Goal: Task Accomplishment & Management: Manage account settings

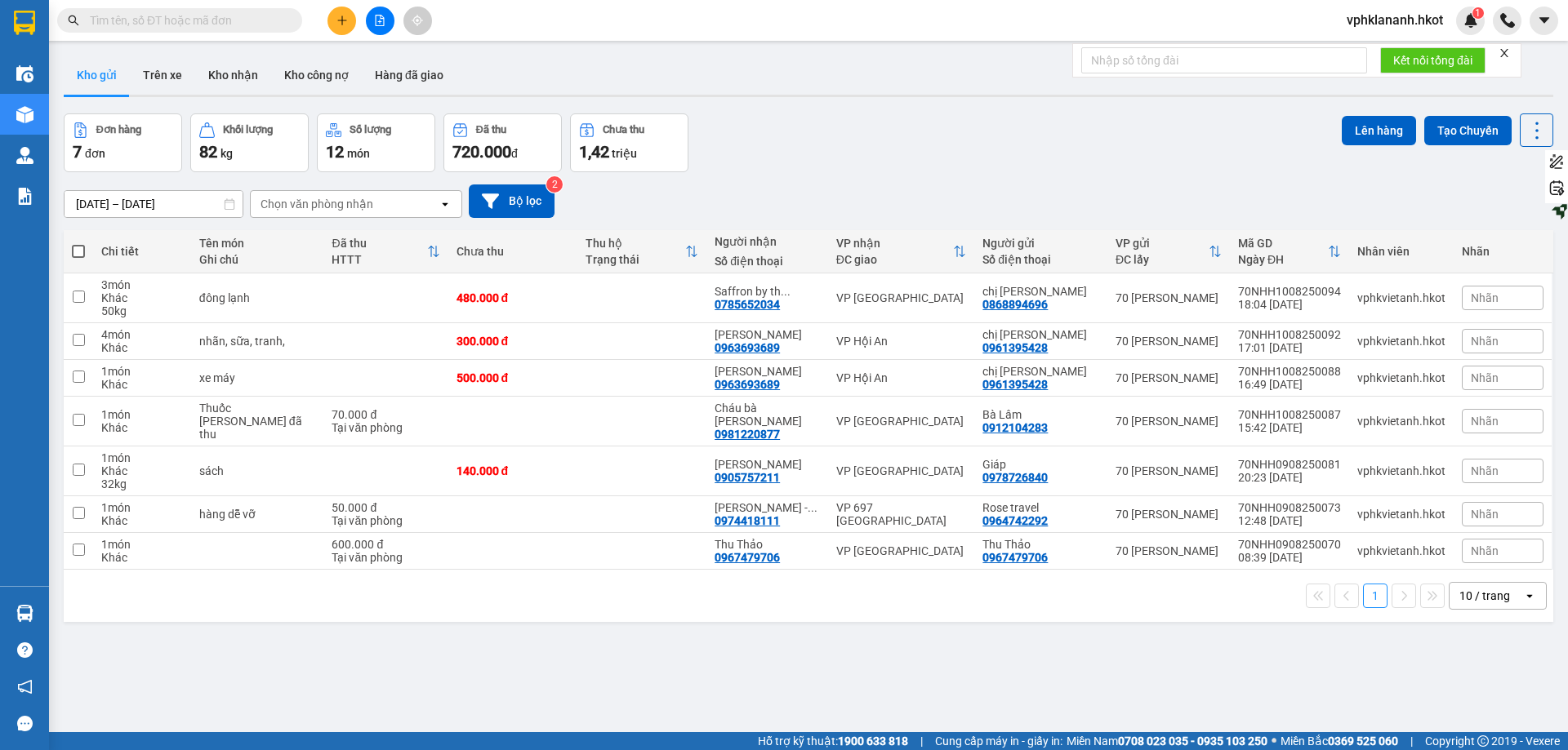
click at [137, 23] on input "text" at bounding box center [186, 20] width 192 height 18
click at [148, 75] on button "Trên xe" at bounding box center [162, 75] width 65 height 40
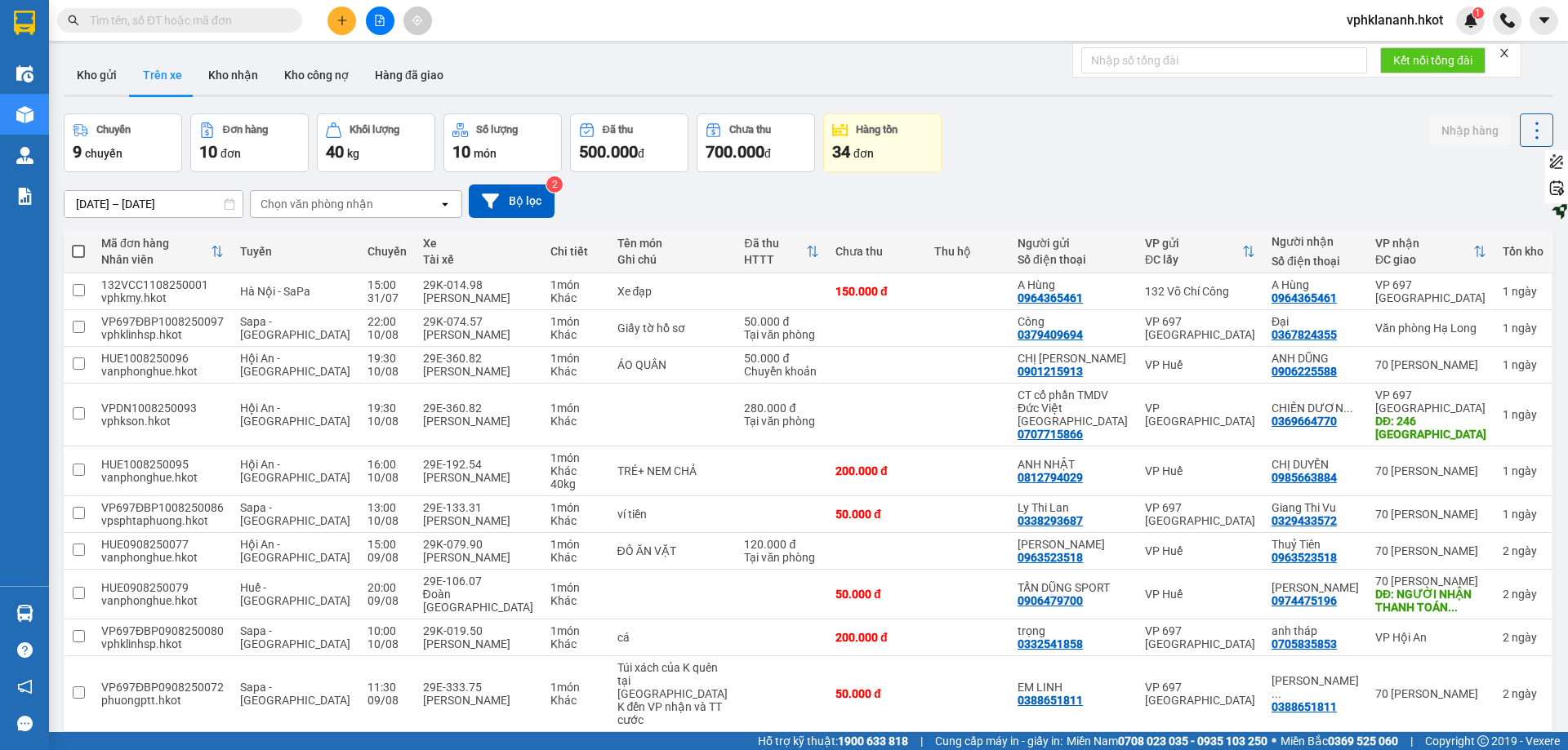
click at [172, 25] on input "text" at bounding box center [186, 20] width 192 height 18
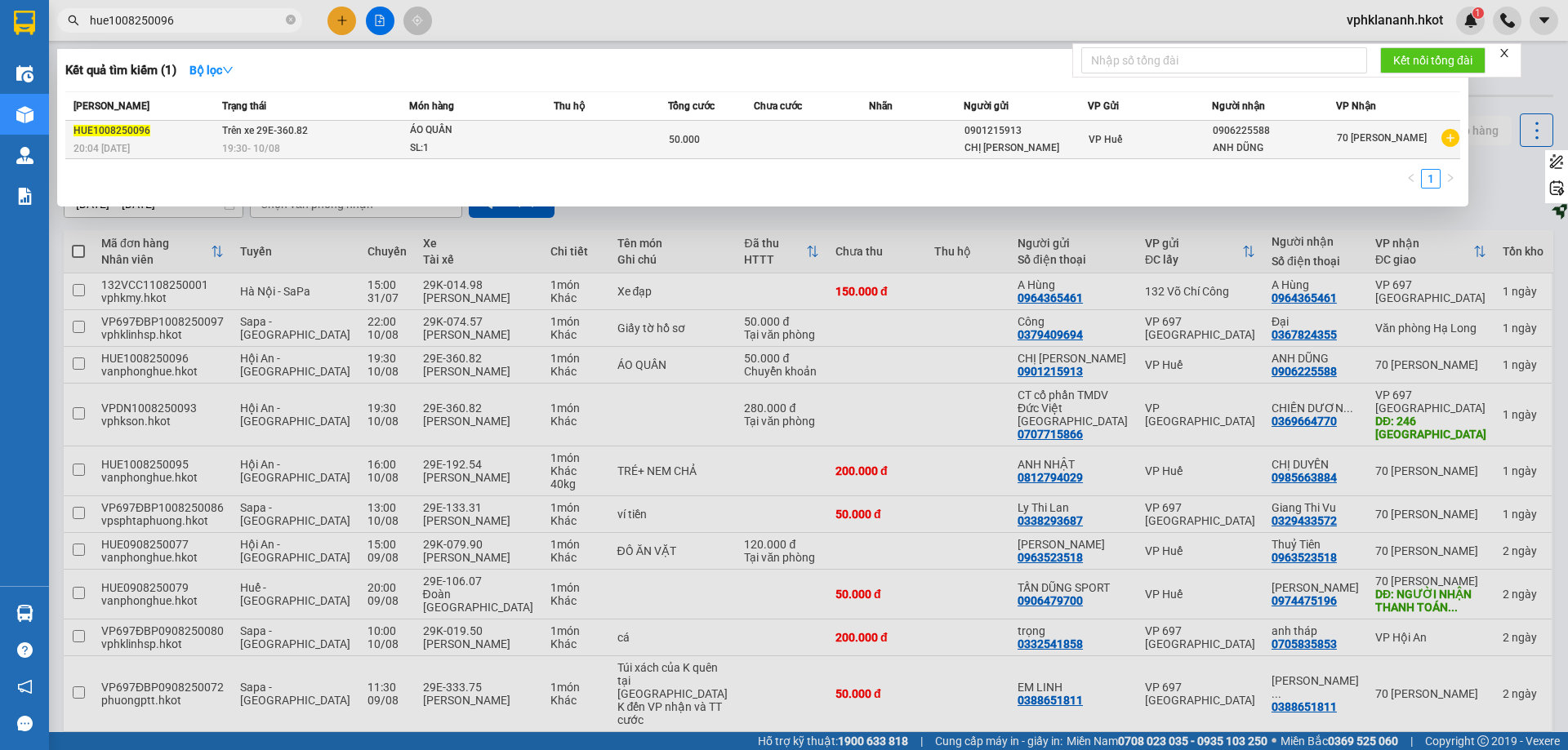
type input "hue1008250096"
click at [543, 130] on span "ÁO QUẦN SL: 1" at bounding box center [481, 139] width 144 height 35
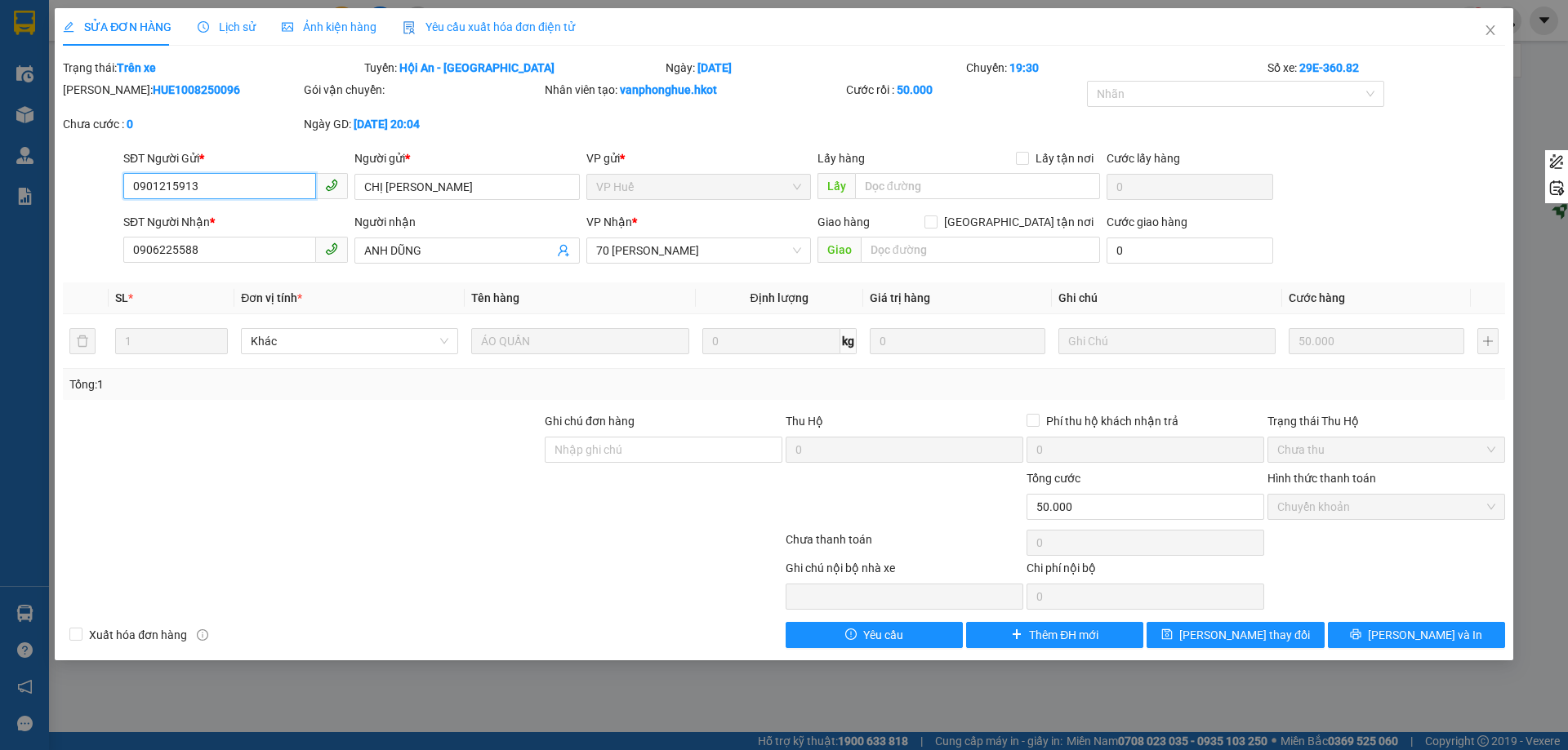
type input "0901215913"
type input "CHỊ [PERSON_NAME]"
type input "0906225588"
type input "ANH DŨNG"
type input "50.000"
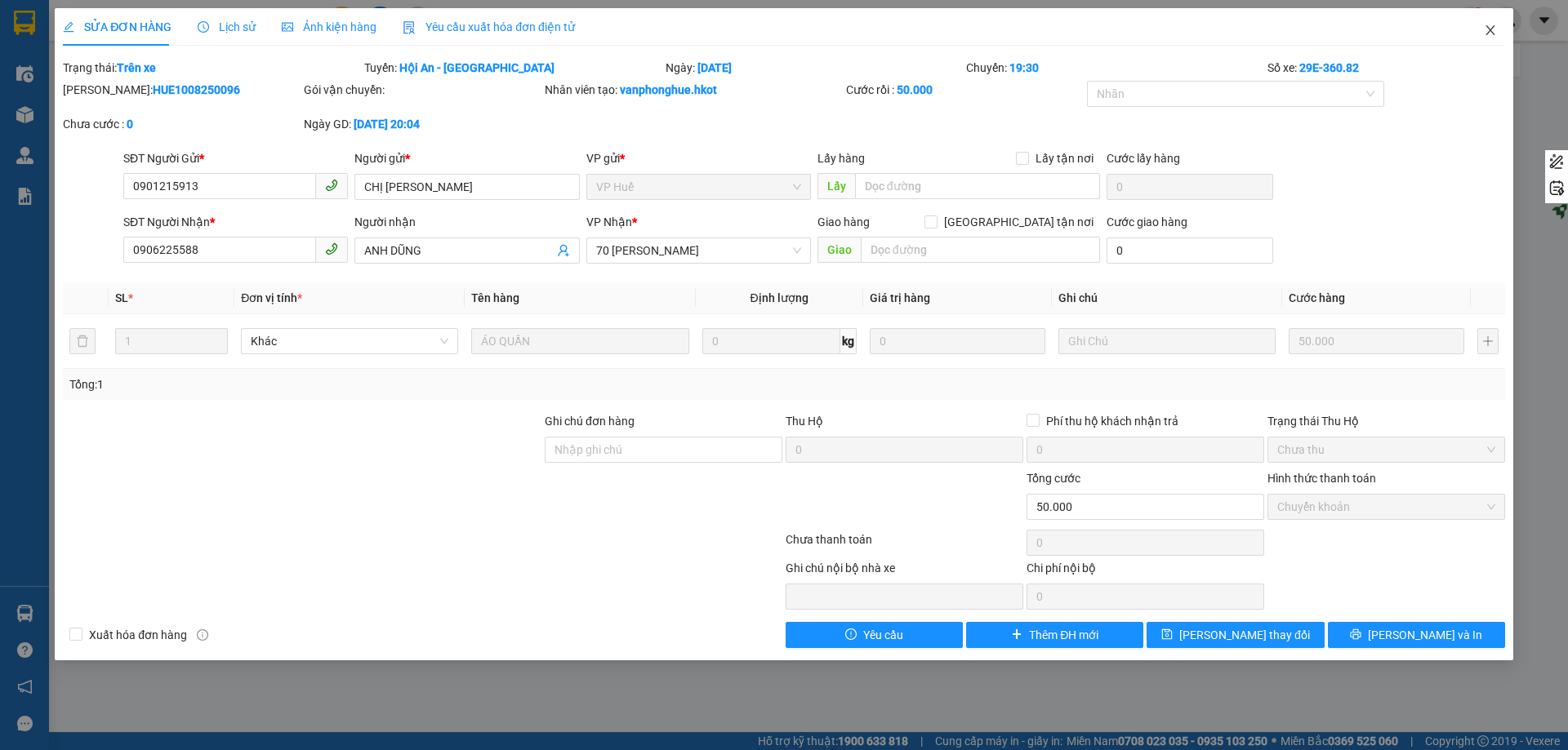
click at [904, 23] on span "Close" at bounding box center [1491, 31] width 46 height 46
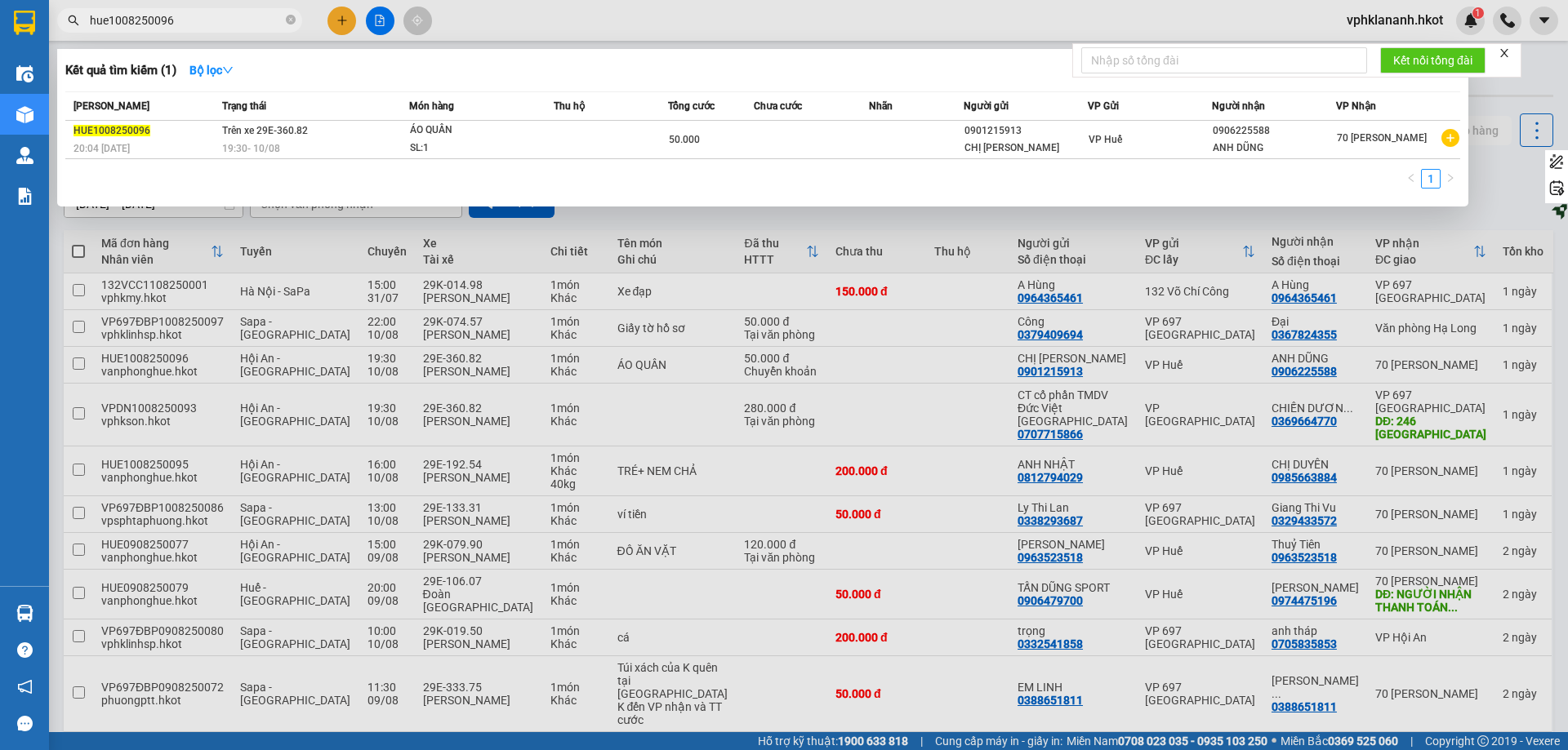
click at [213, 23] on input "hue1008250096" at bounding box center [186, 20] width 192 height 18
click at [817, 222] on div at bounding box center [784, 375] width 1568 height 750
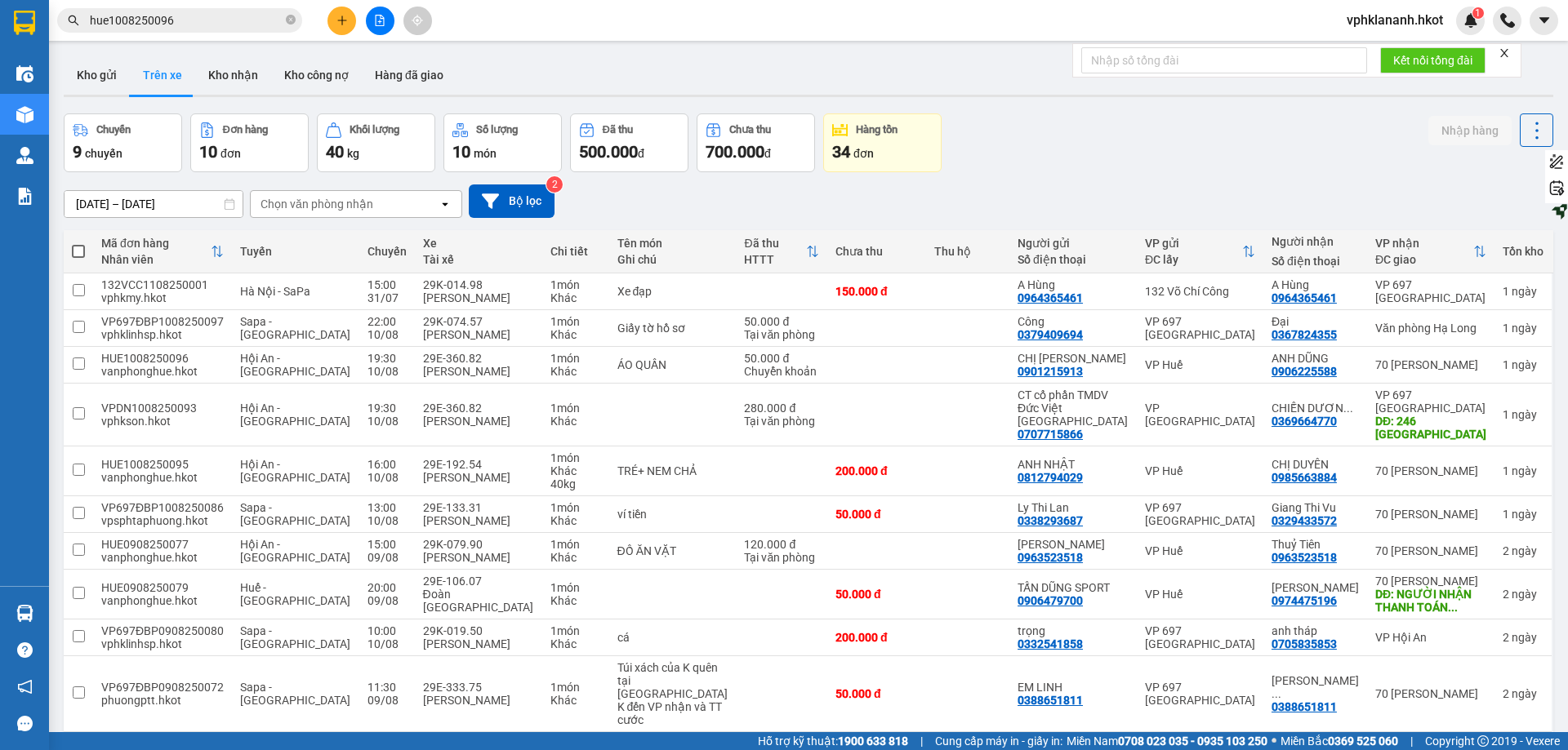
click at [98, 202] on input "[DATE] – [DATE]" at bounding box center [153, 204] width 178 height 26
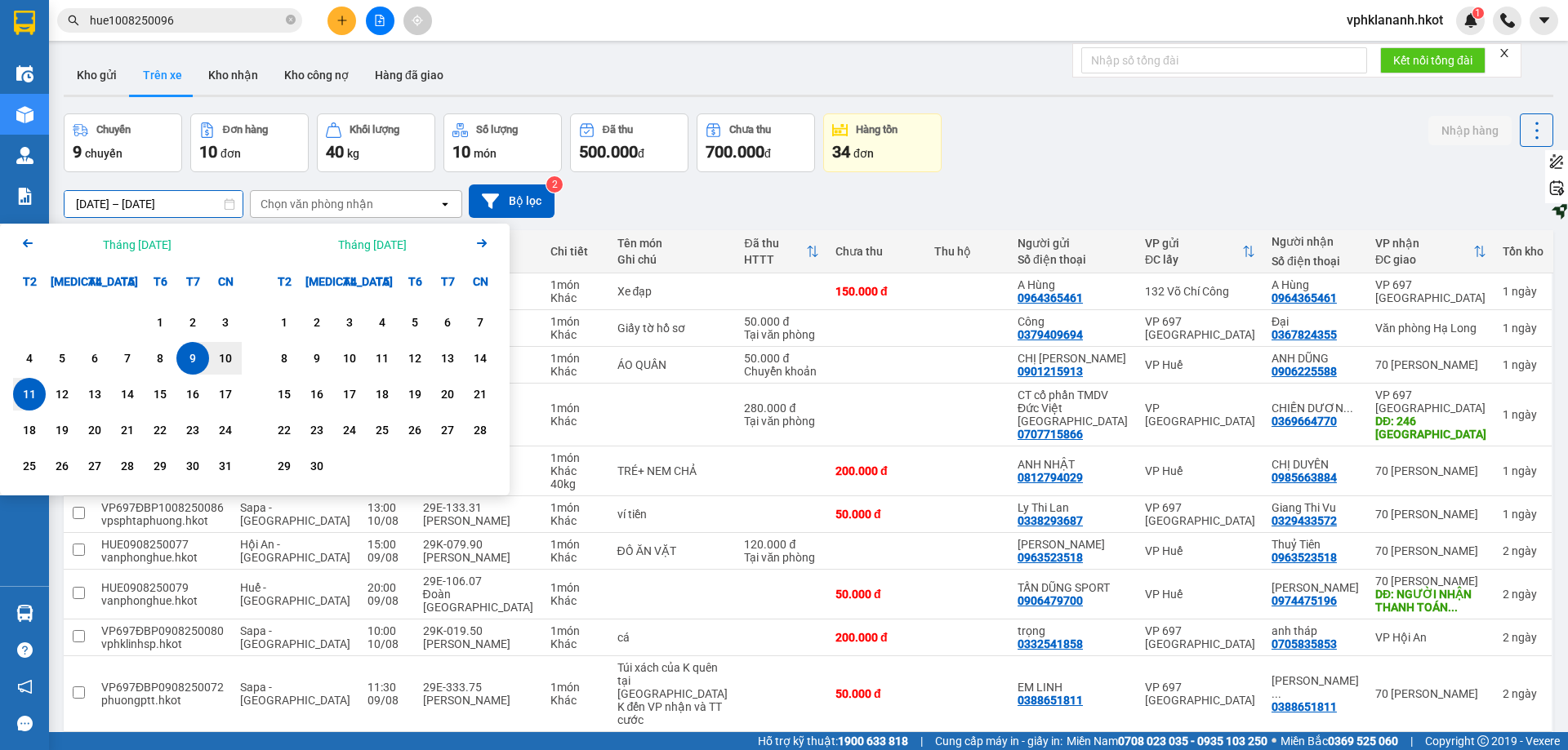
click at [412, 205] on div "Chọn văn phòng nhận" at bounding box center [344, 204] width 188 height 26
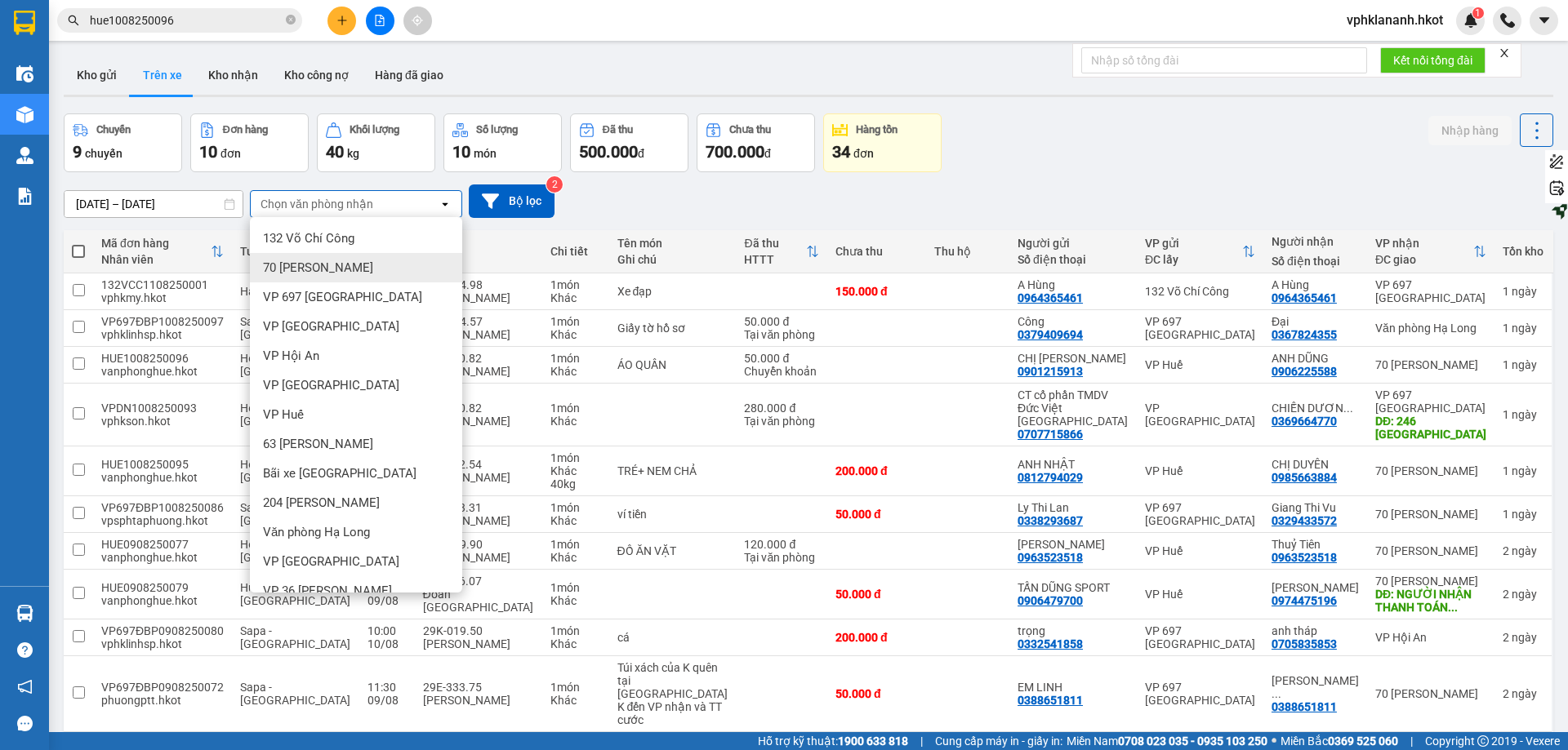
click at [340, 274] on span "70 [PERSON_NAME]" at bounding box center [318, 268] width 110 height 17
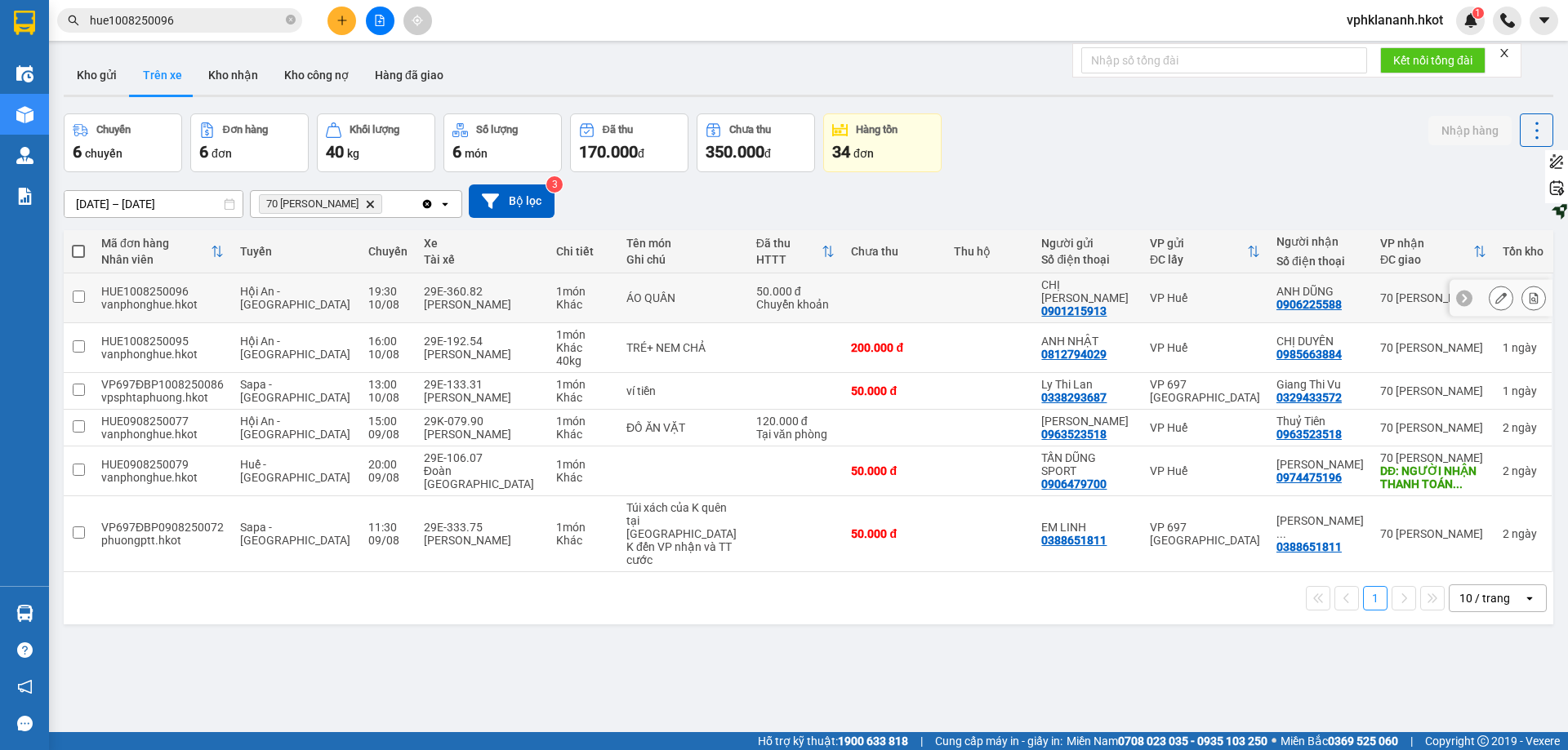
click at [81, 291] on input "checkbox" at bounding box center [78, 296] width 12 height 12
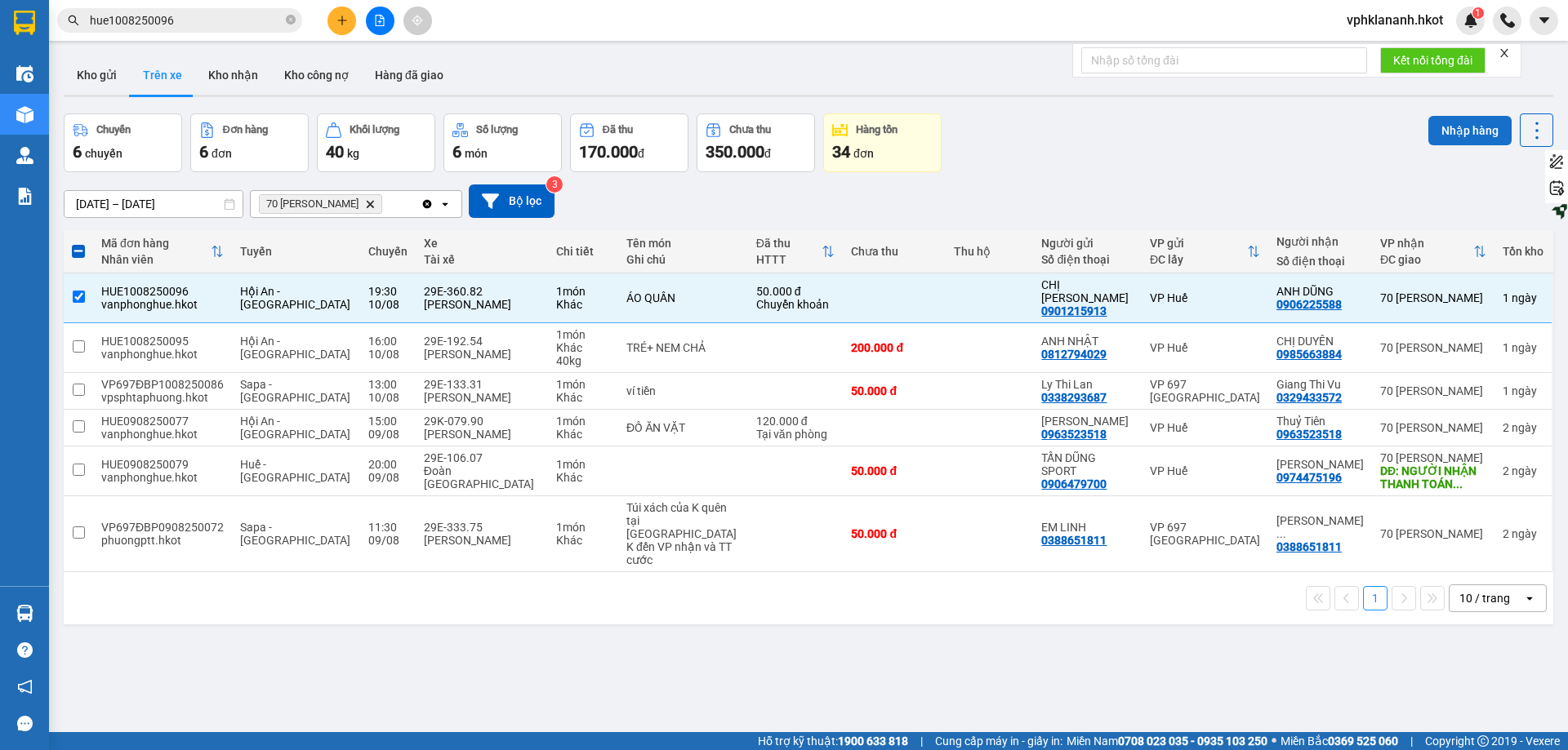
click at [904, 134] on button "Nhập hàng" at bounding box center [1470, 131] width 84 height 29
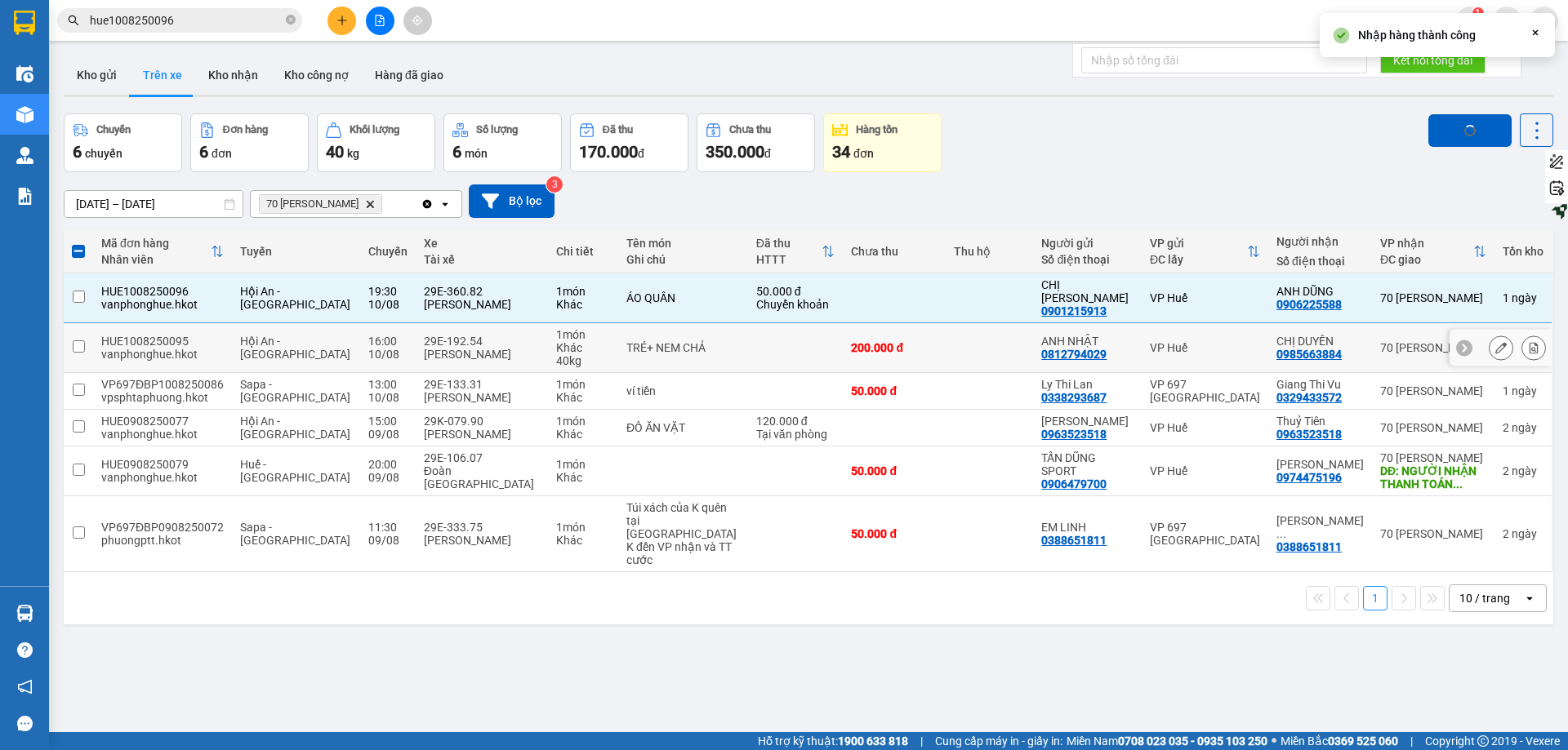
checkbox input "false"
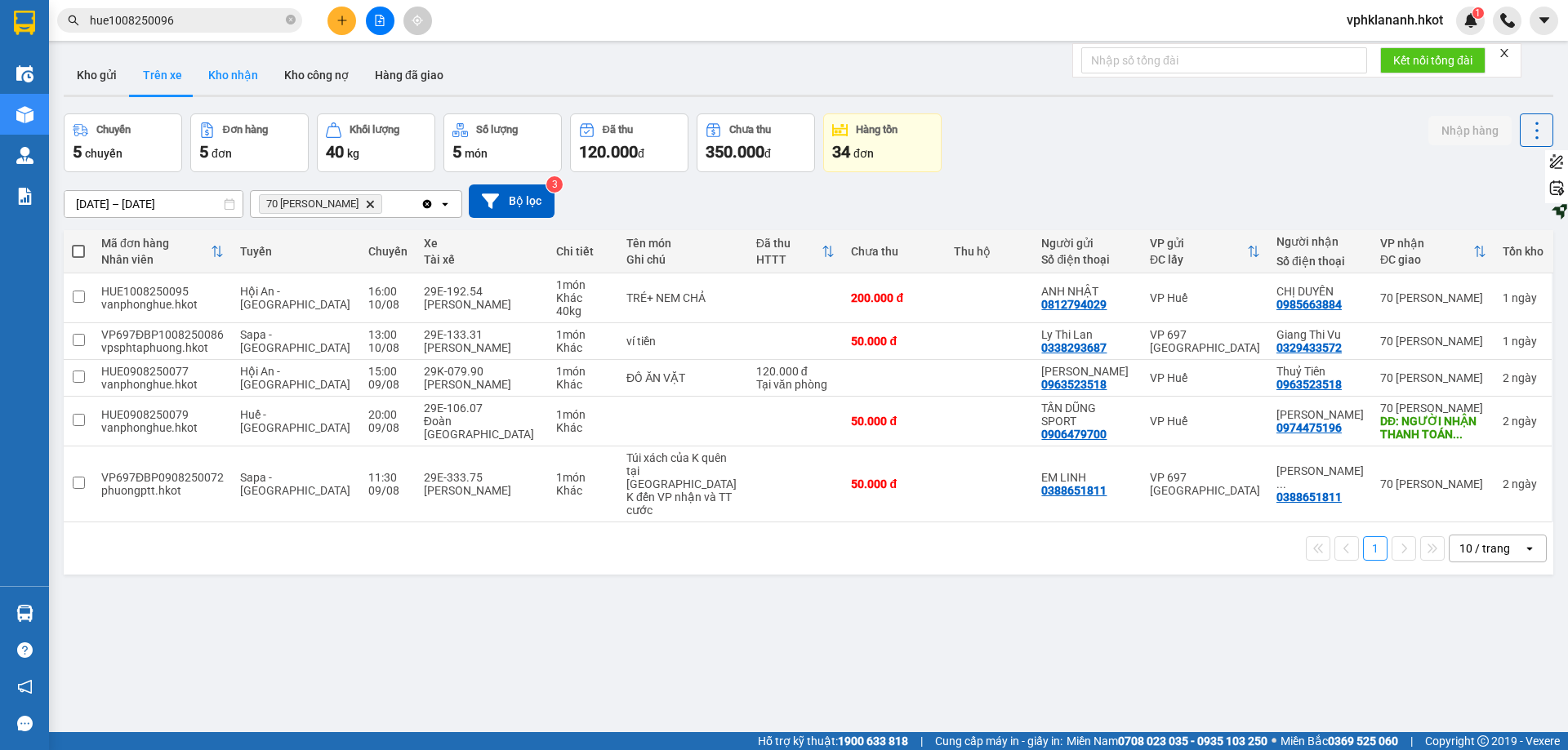
click at [239, 82] on button "Kho nhận" at bounding box center [233, 75] width 76 height 40
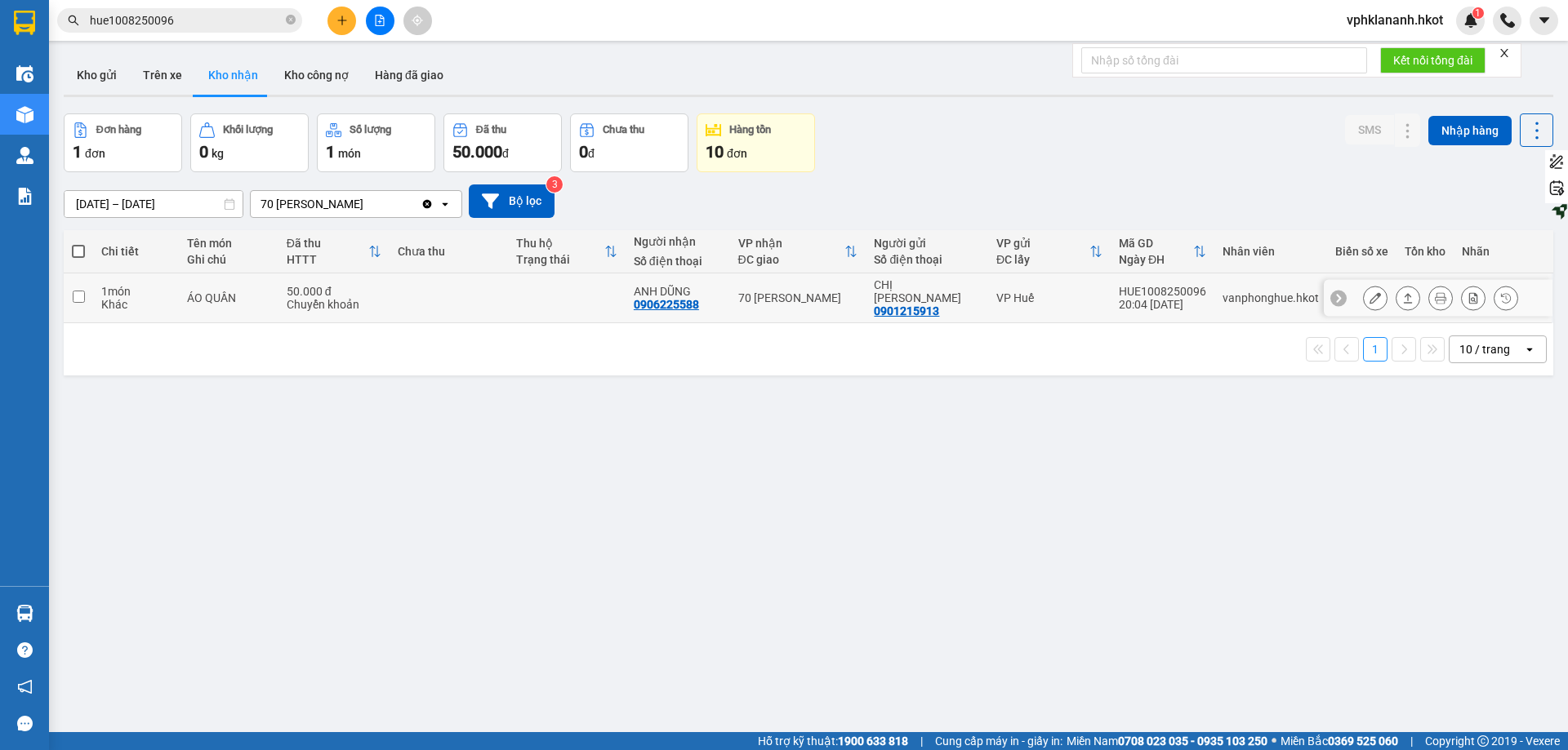
click at [82, 291] on input "checkbox" at bounding box center [78, 296] width 12 height 12
checkbox input "true"
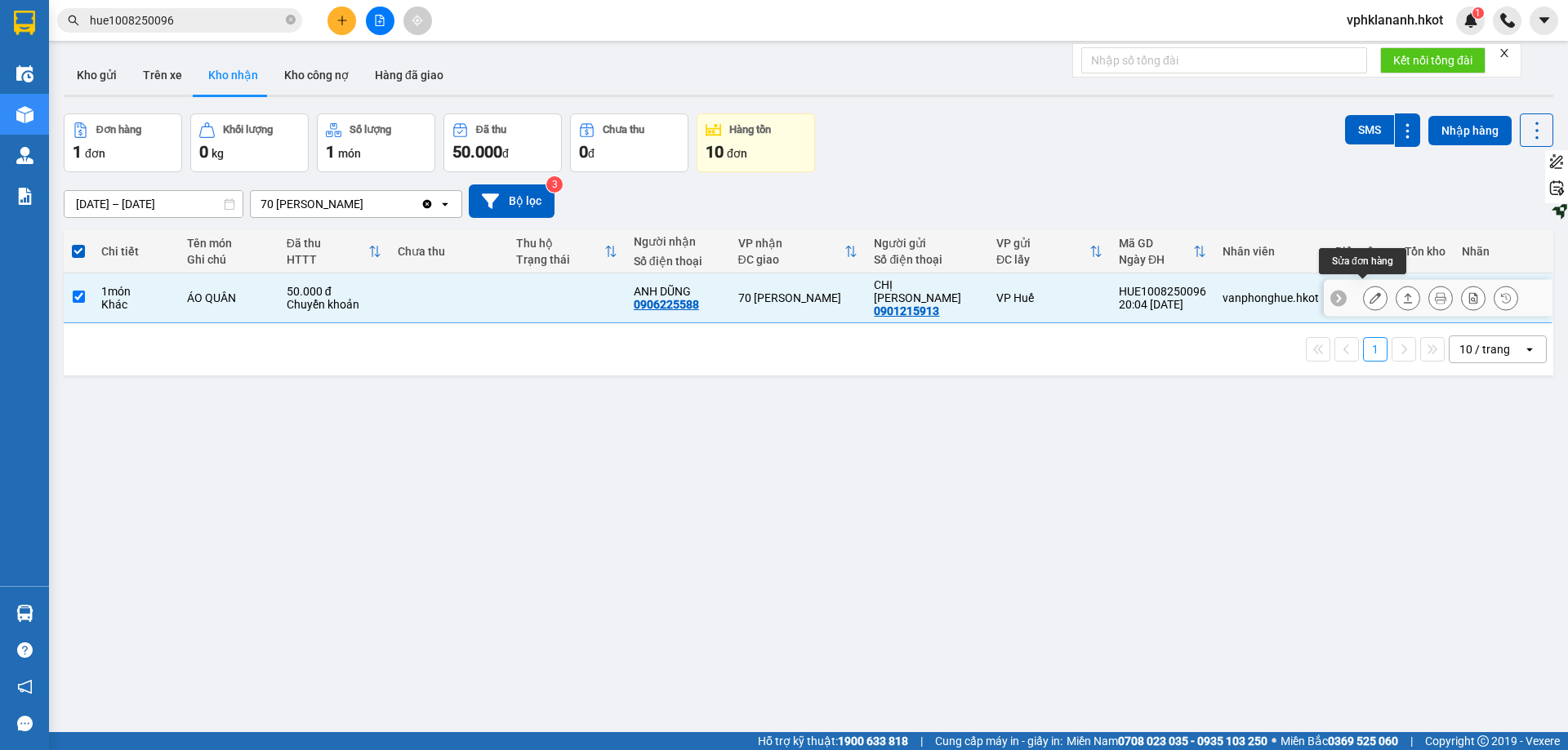
click at [904, 289] on button at bounding box center [1375, 298] width 23 height 29
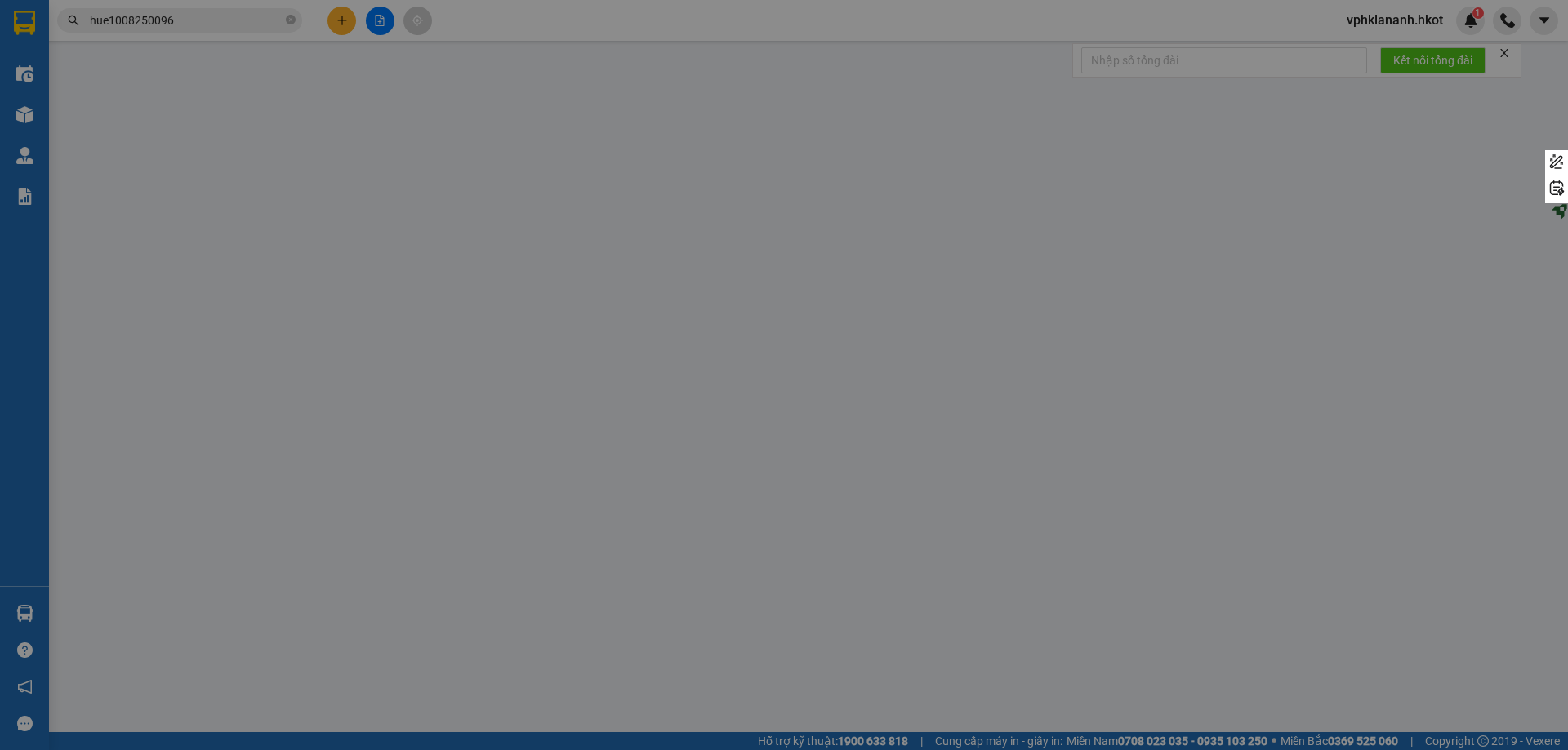
type input "0901215913"
type input "CHỊ [PERSON_NAME]"
type input "0906225588"
type input "ANH DŨNG"
type input "50.000"
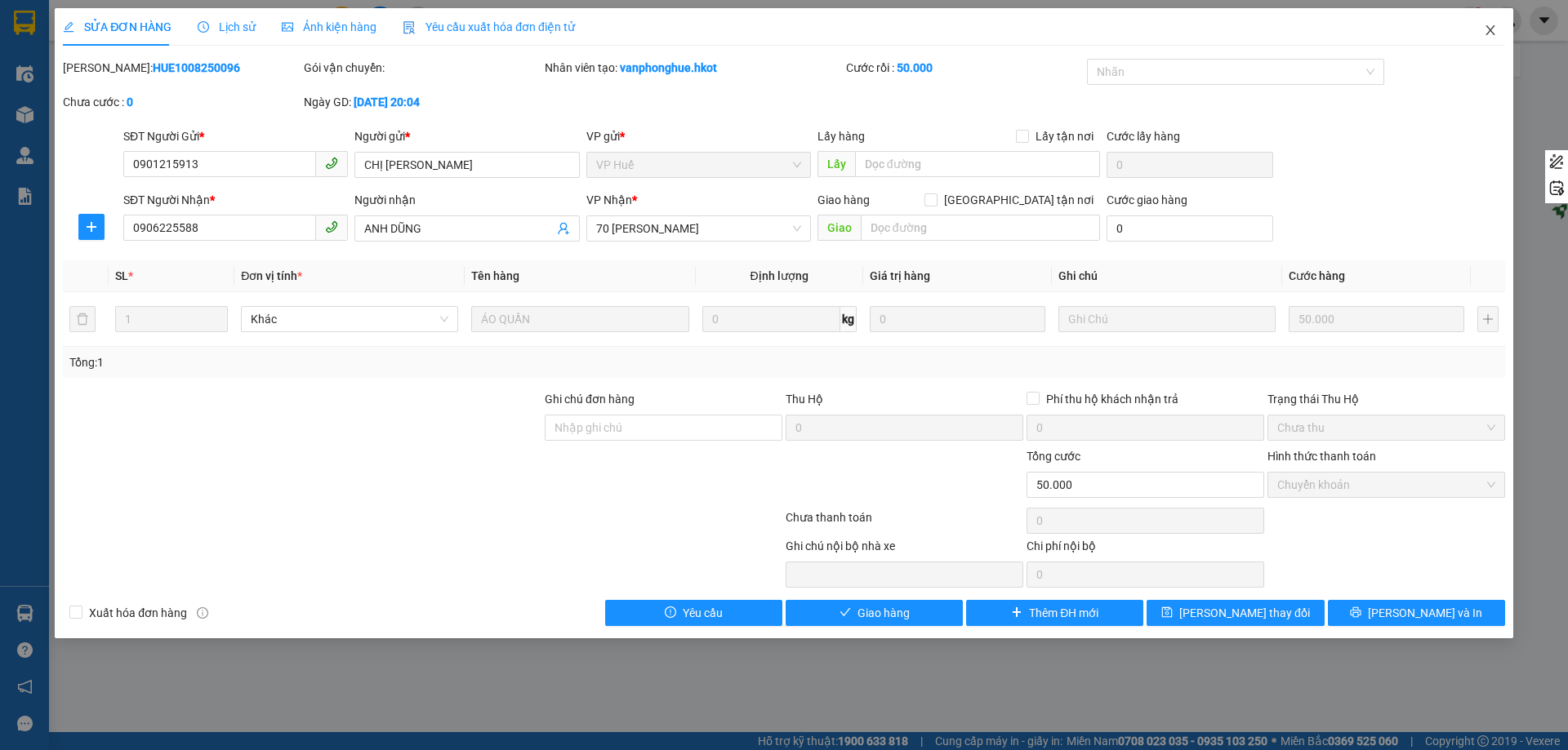
click at [904, 26] on icon "close" at bounding box center [1490, 30] width 13 height 13
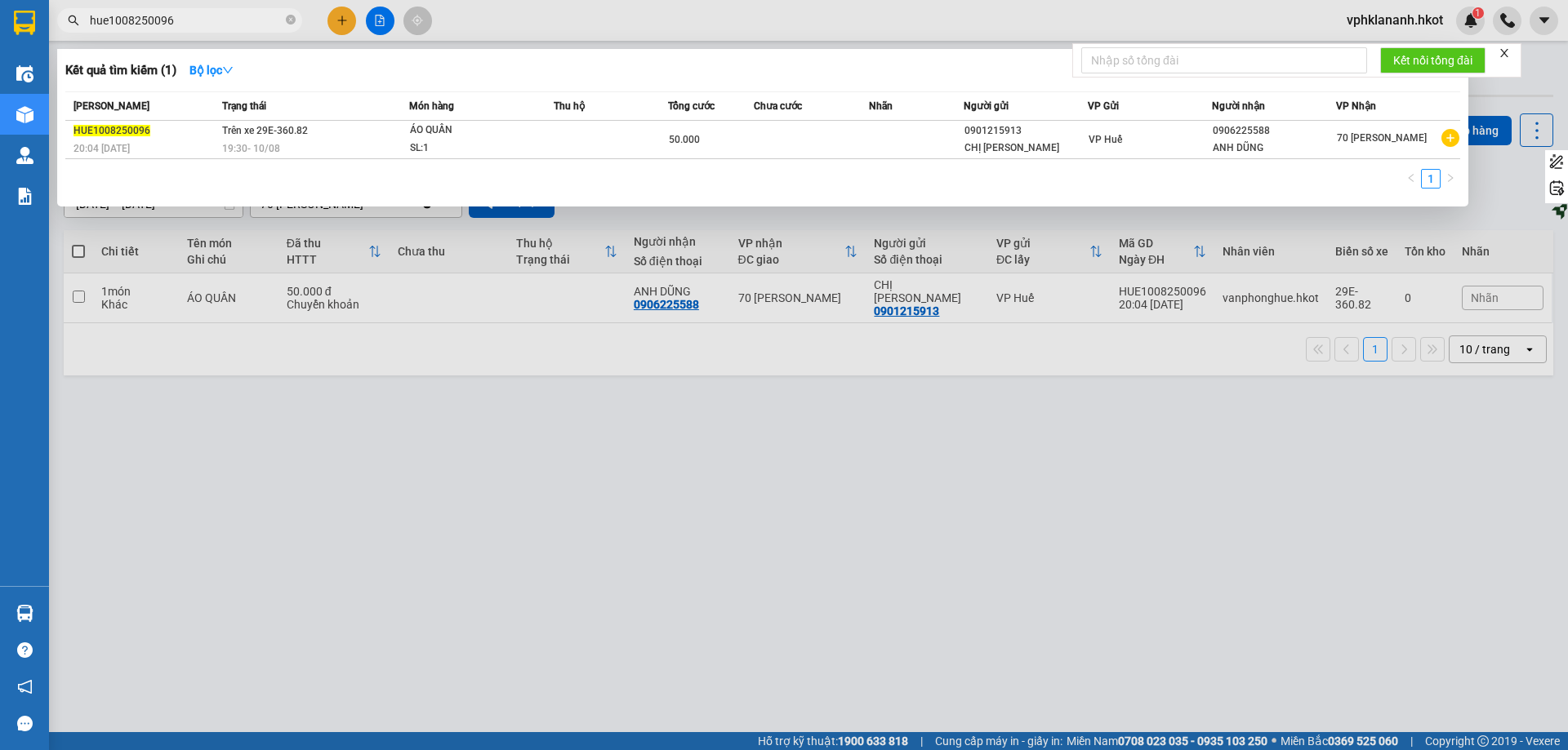
click at [261, 18] on input "hue1008250096" at bounding box center [186, 20] width 192 height 18
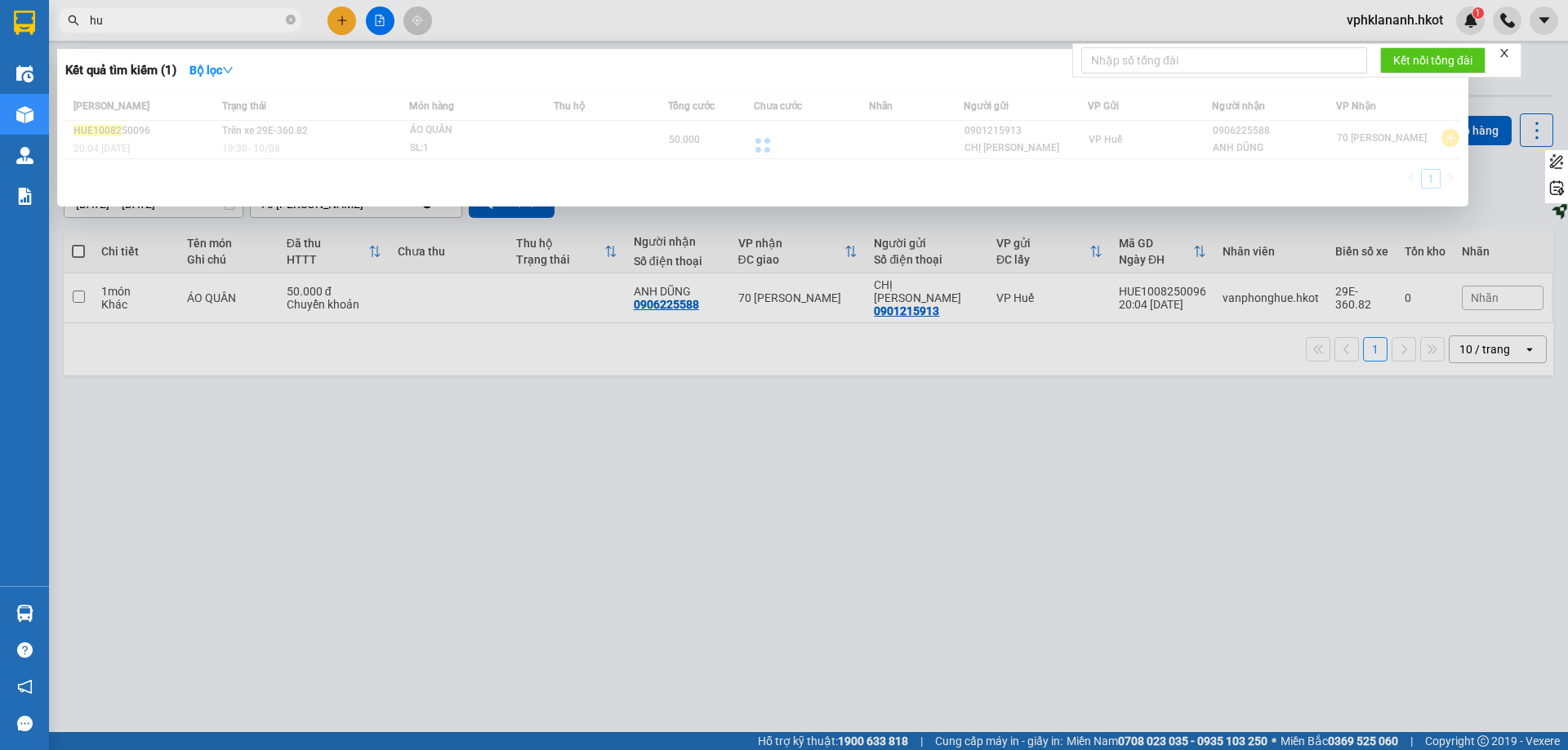
type input "h"
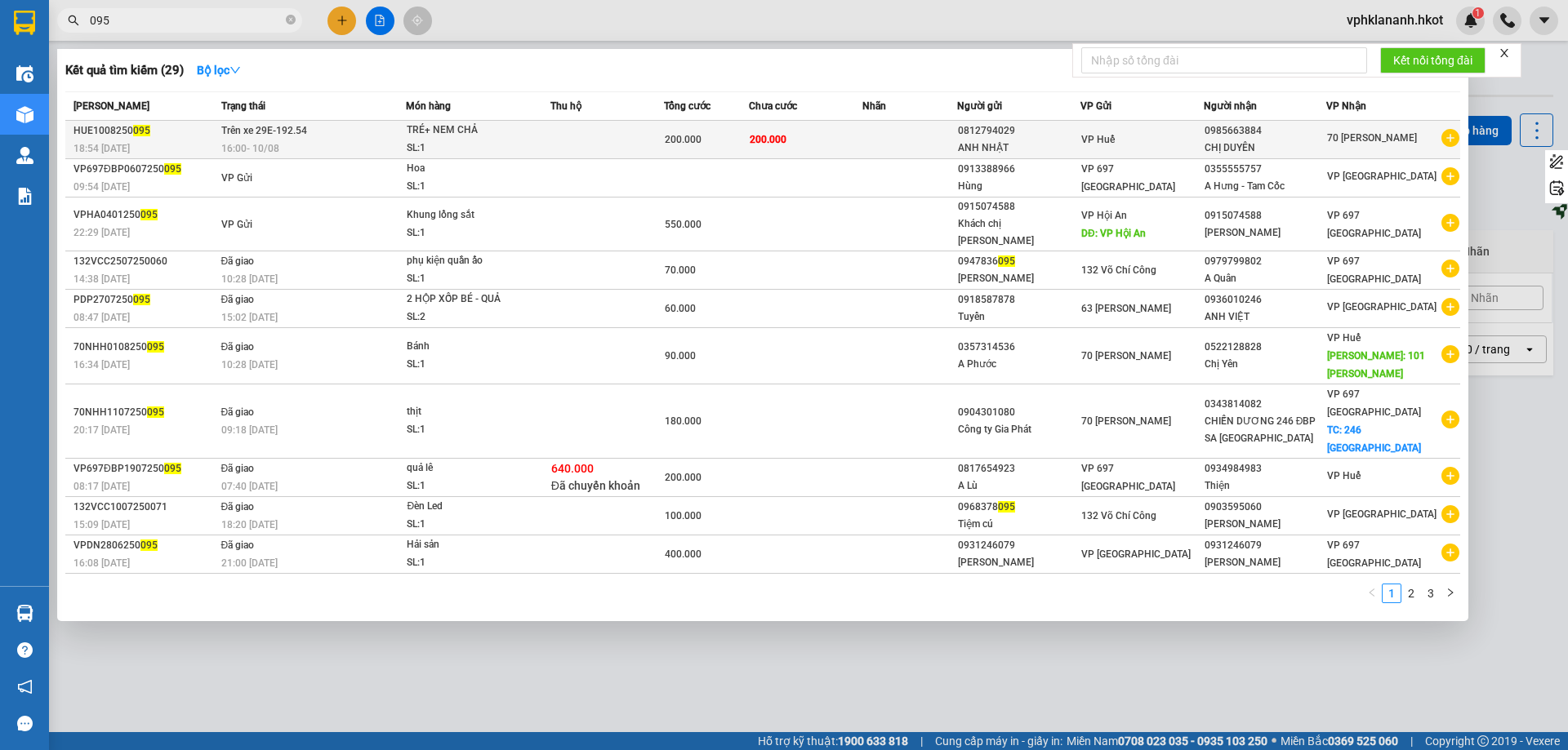
type input "095"
click at [482, 139] on div "TRÉ+ NEM CHẢ" at bounding box center [467, 131] width 122 height 18
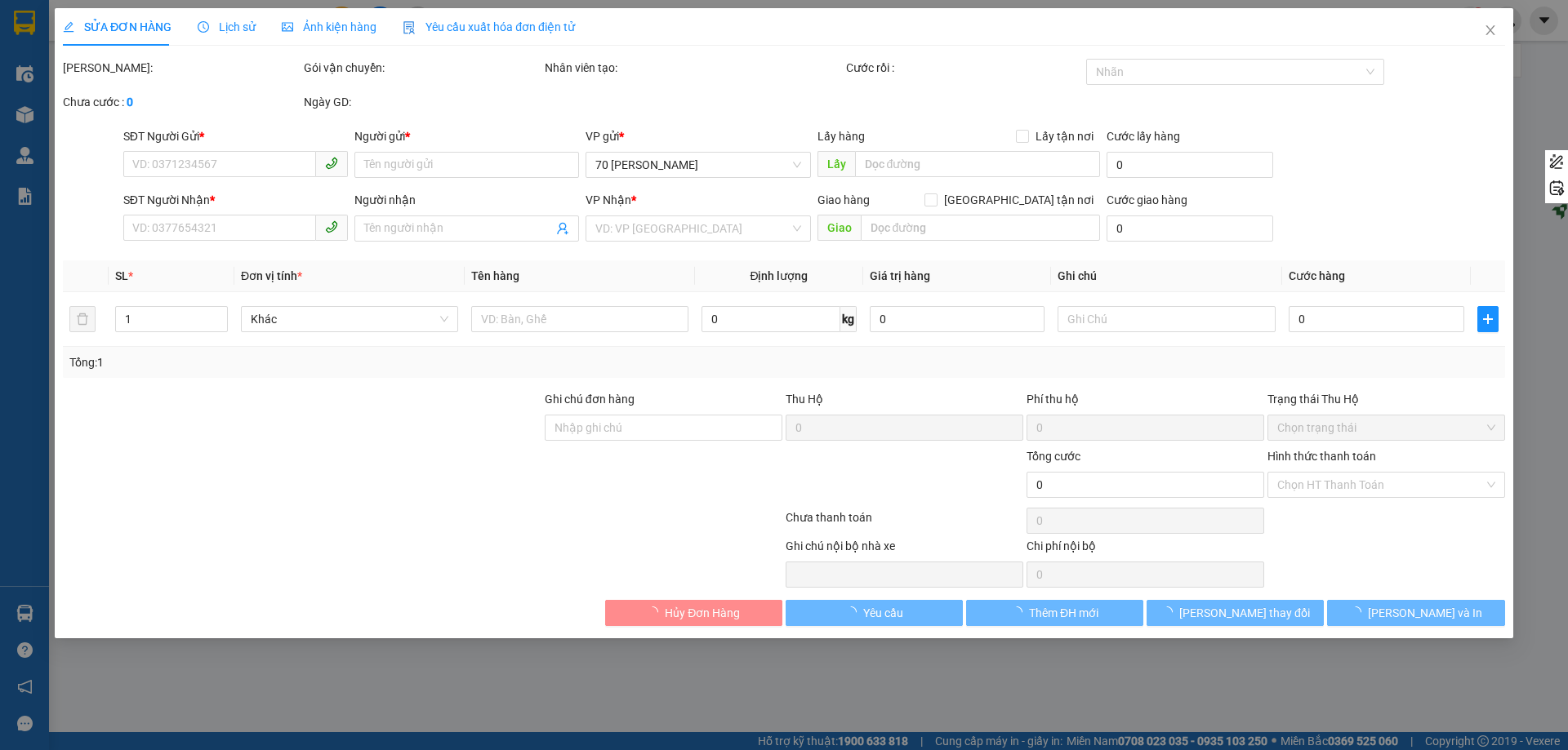
type input "0812794029"
type input "ANH NHẬT"
type input "0985663884"
type input "CHỊ DUYÊN"
type input "200.000"
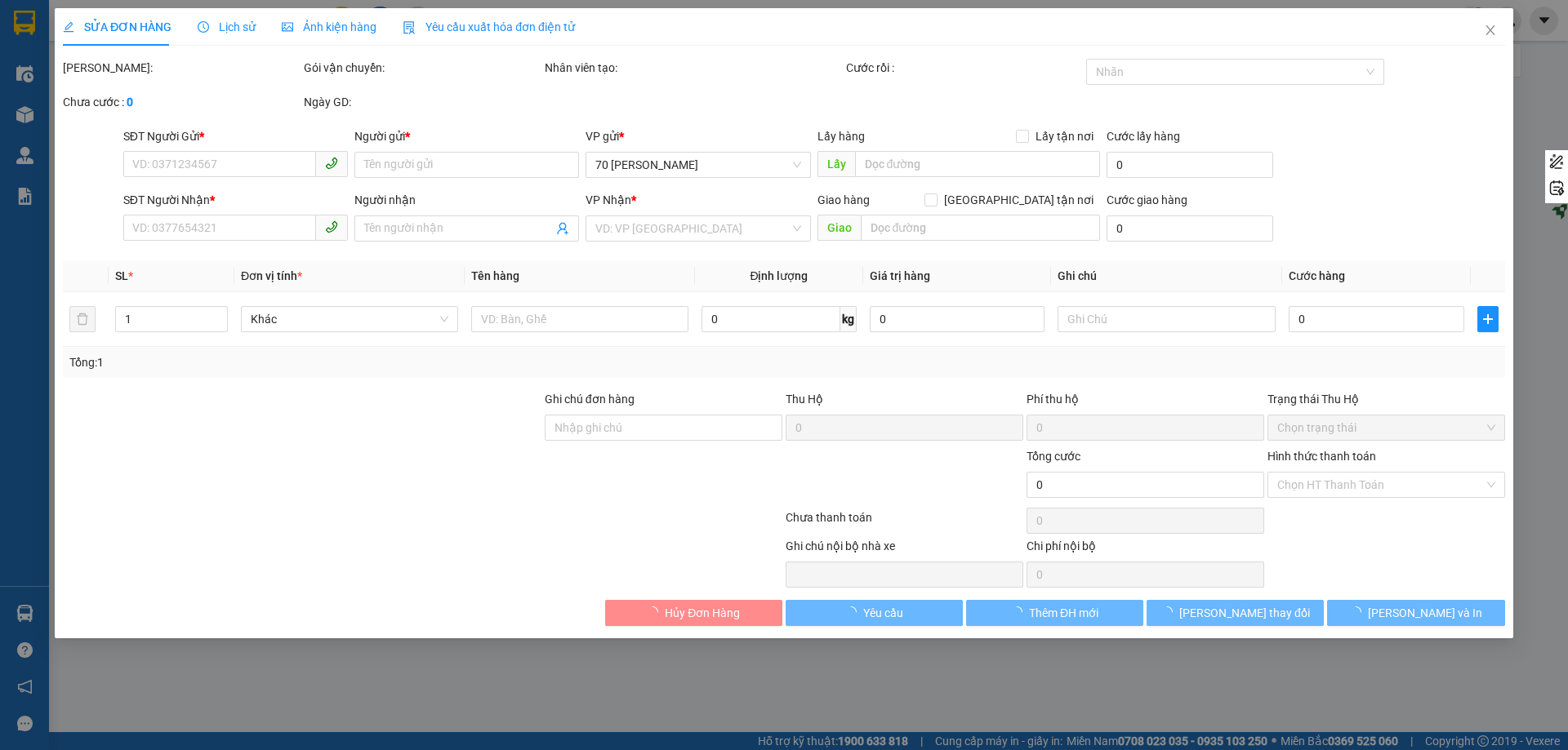
type input "200.000"
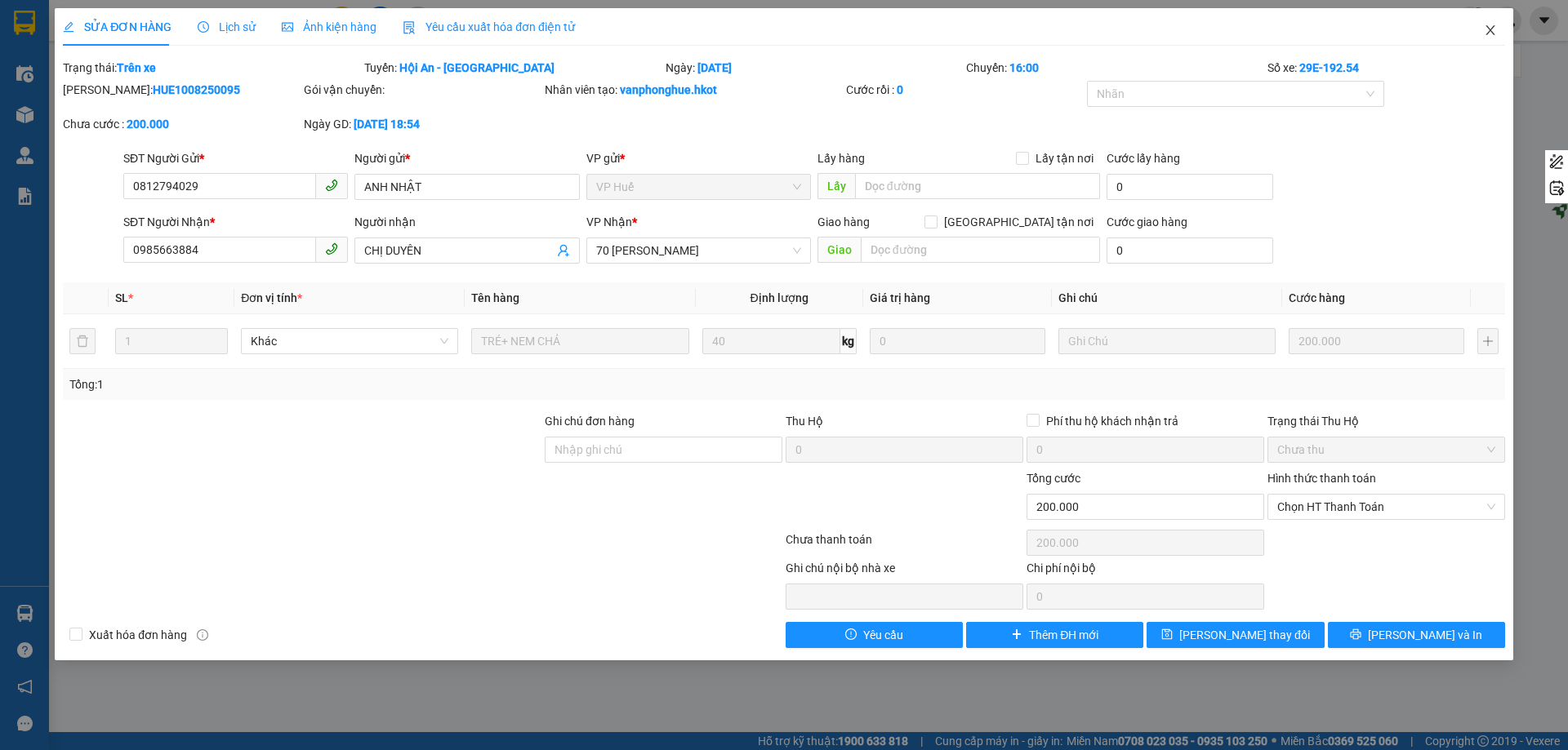
click at [904, 31] on icon "close" at bounding box center [1490, 30] width 13 height 13
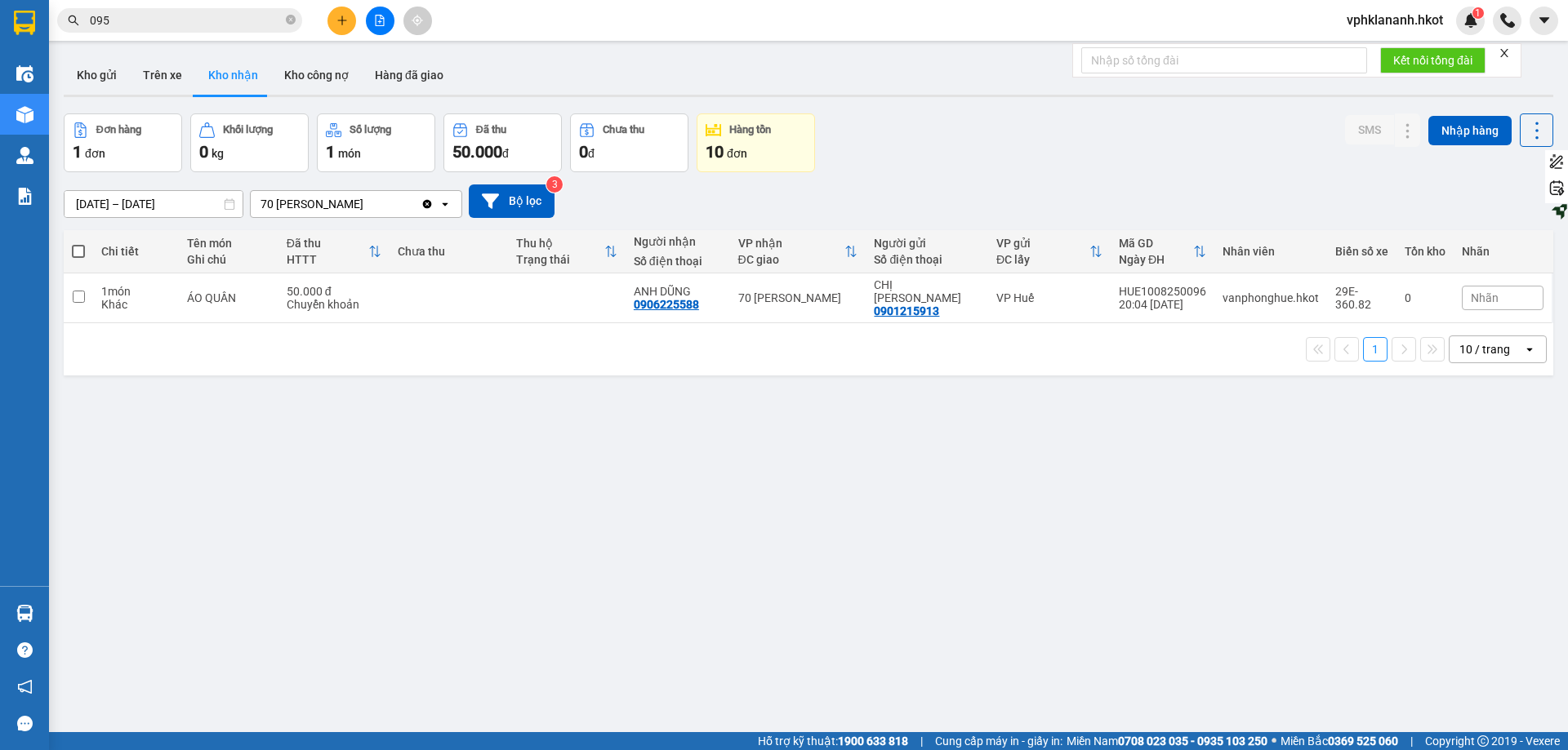
drag, startPoint x: 171, startPoint y: 83, endPoint x: 204, endPoint y: 105, distance: 39.7
click at [171, 78] on button "Trên xe" at bounding box center [162, 75] width 65 height 40
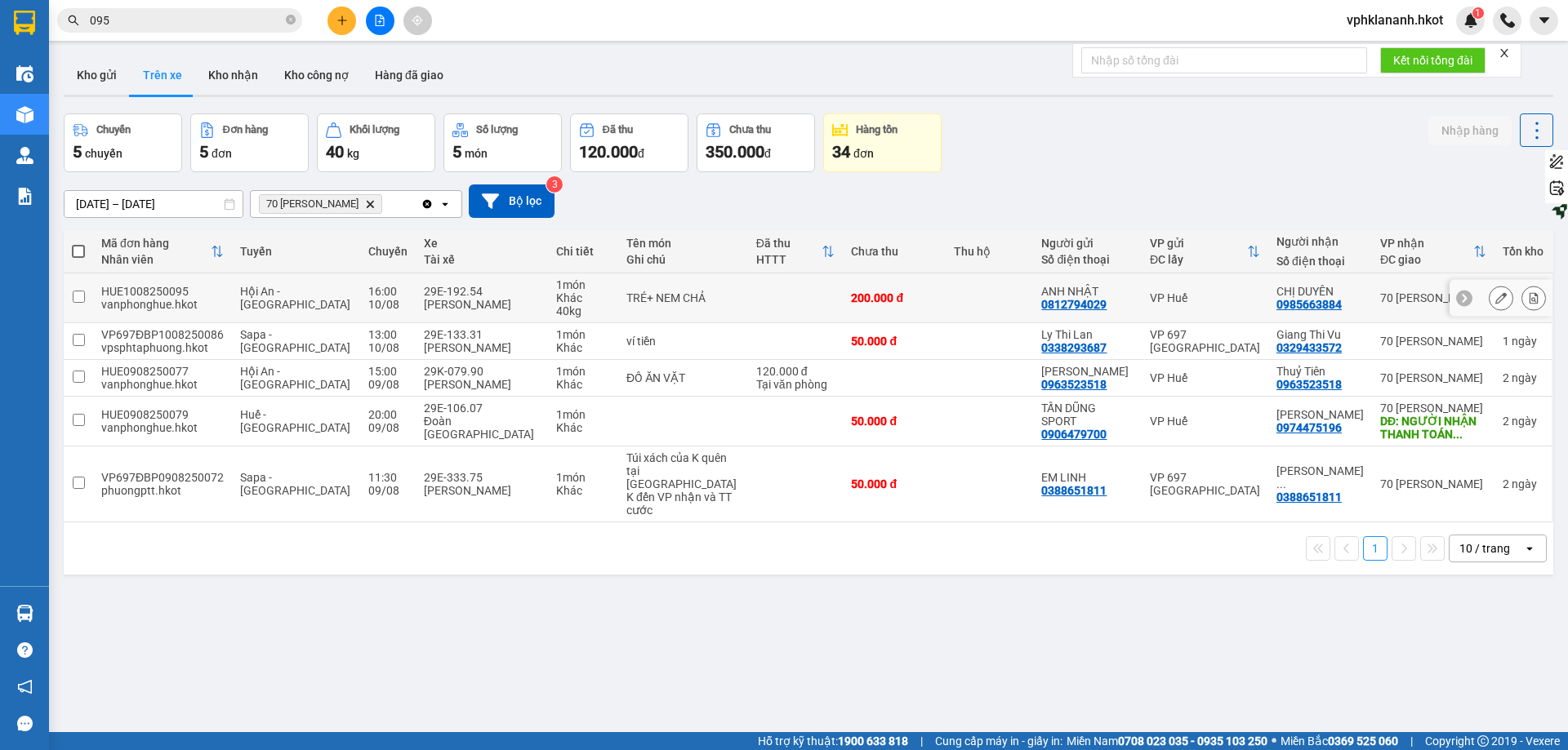
click at [81, 300] on input "checkbox" at bounding box center [78, 296] width 12 height 12
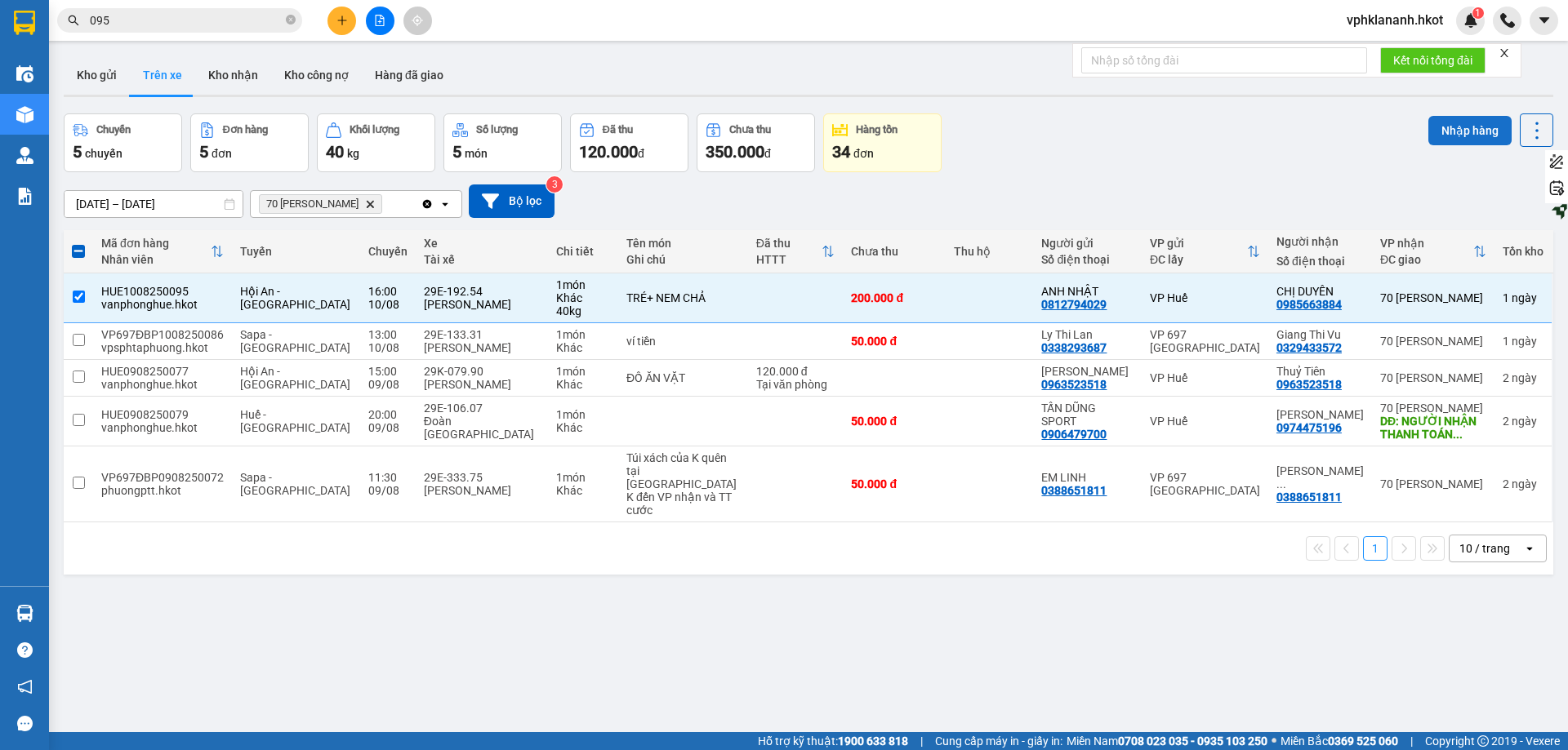
click at [904, 137] on button "Nhập hàng" at bounding box center [1470, 131] width 84 height 29
checkbox input "false"
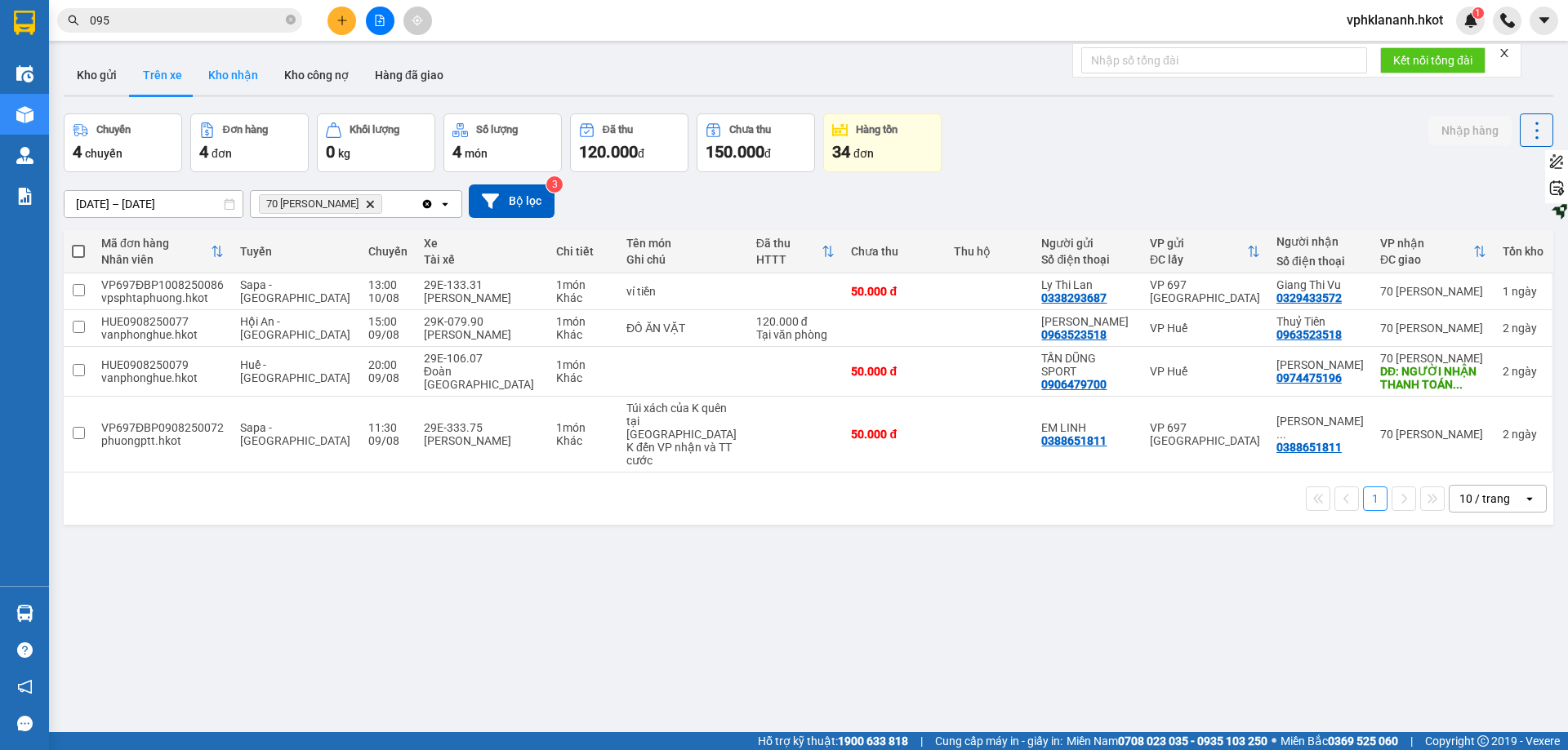
click at [261, 64] on button "Kho nhận" at bounding box center [233, 75] width 76 height 40
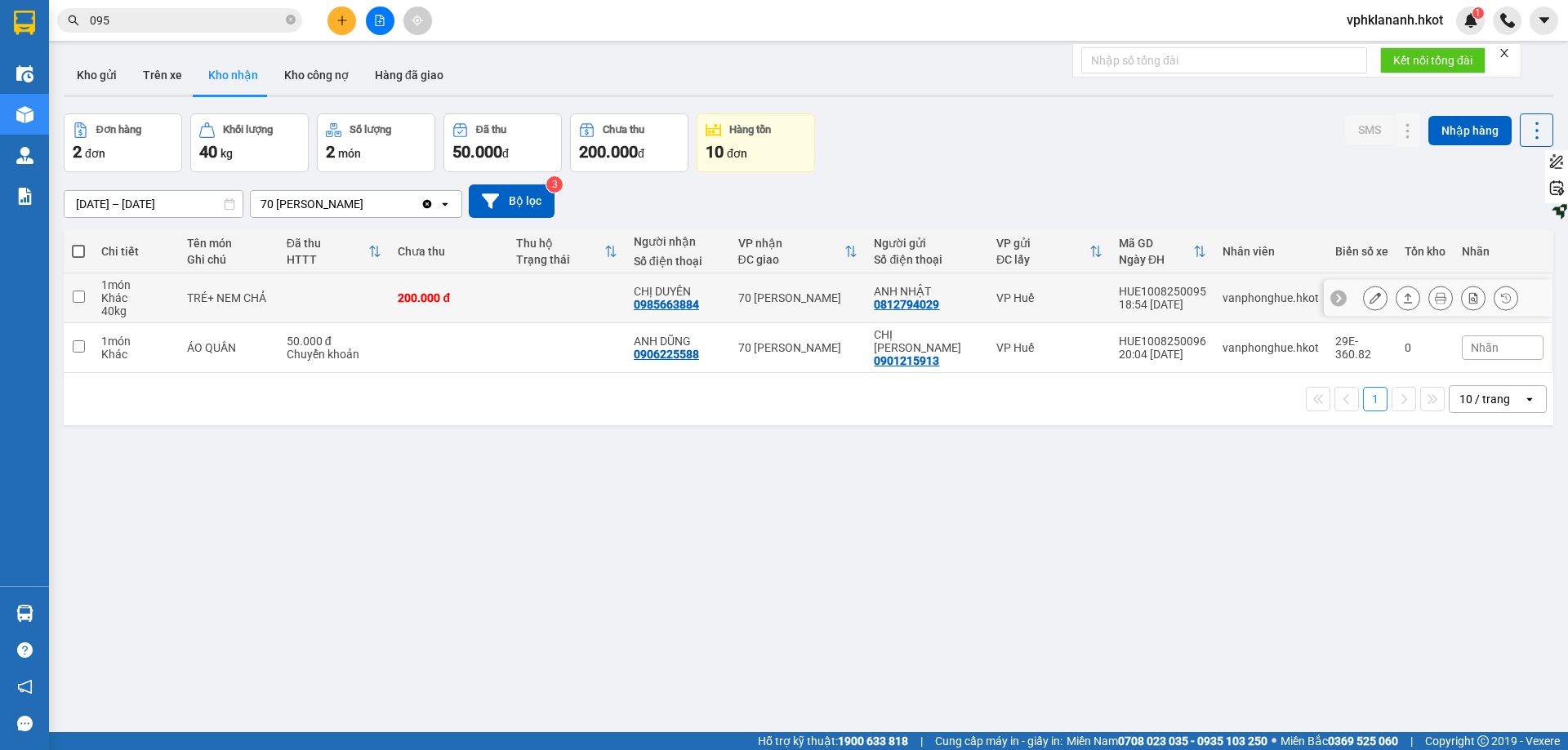
click at [585, 294] on td at bounding box center [567, 298] width 118 height 50
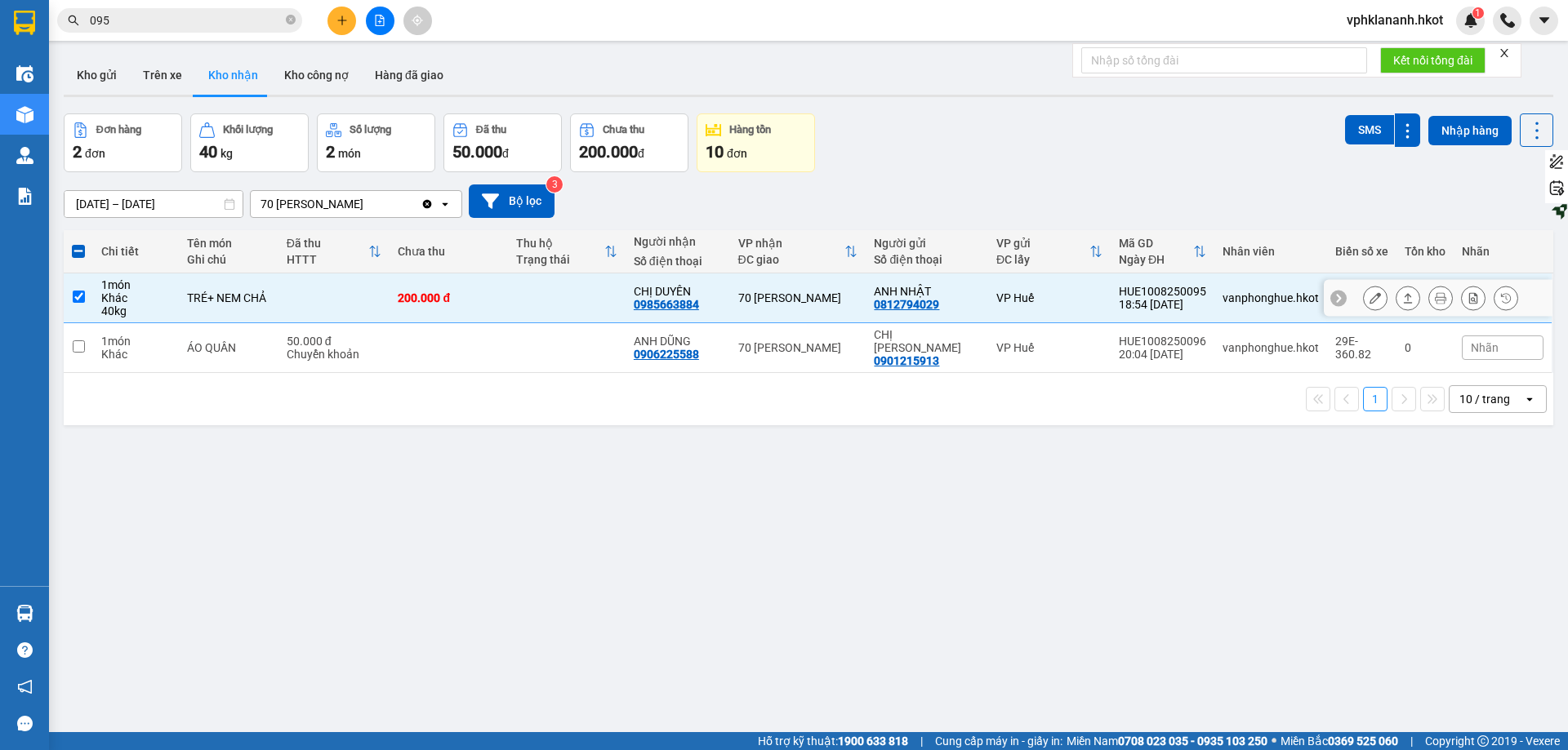
click at [904, 295] on div "VP Huế" at bounding box center [1049, 298] width 106 height 13
checkbox input "false"
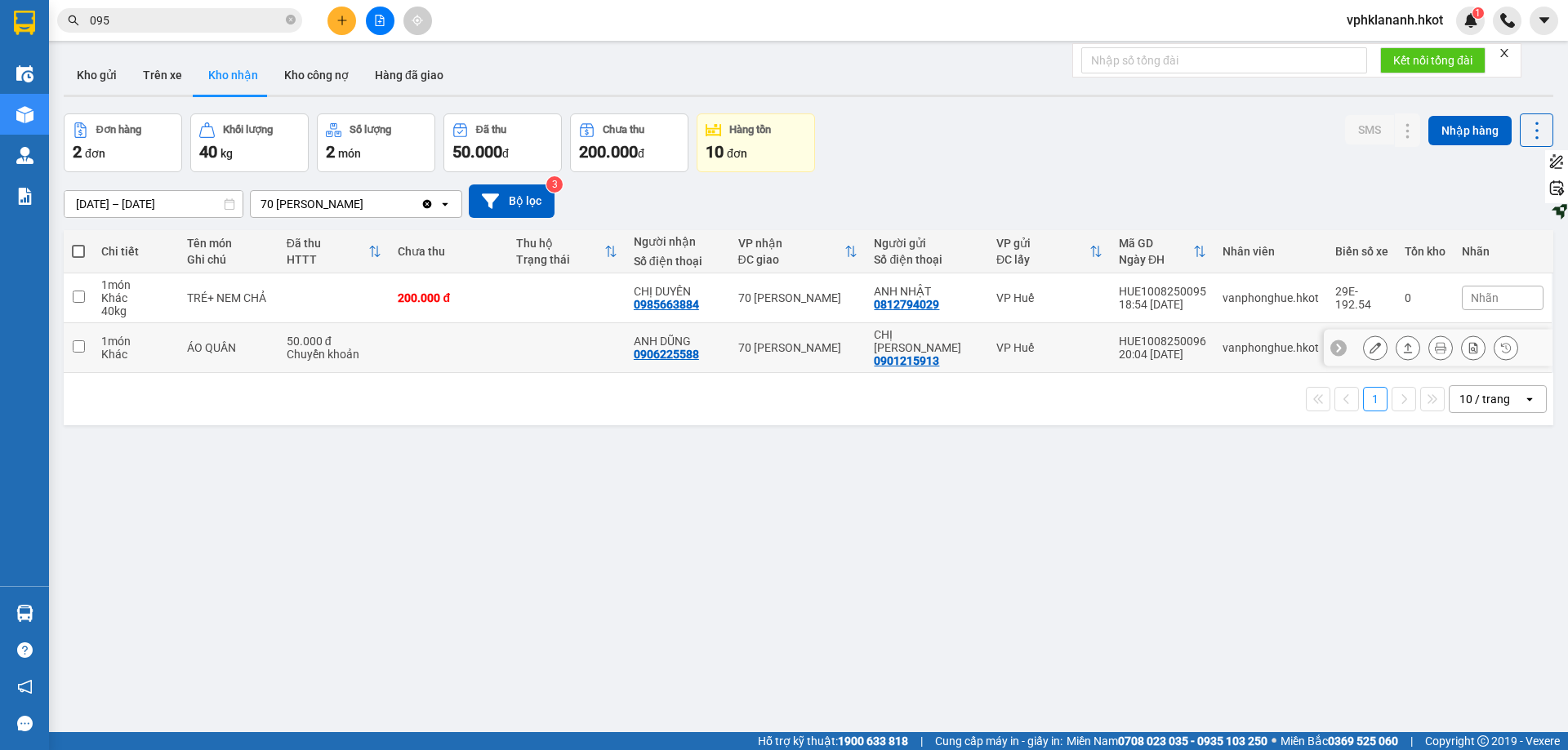
click at [562, 347] on td at bounding box center [567, 348] width 118 height 50
checkbox input "true"
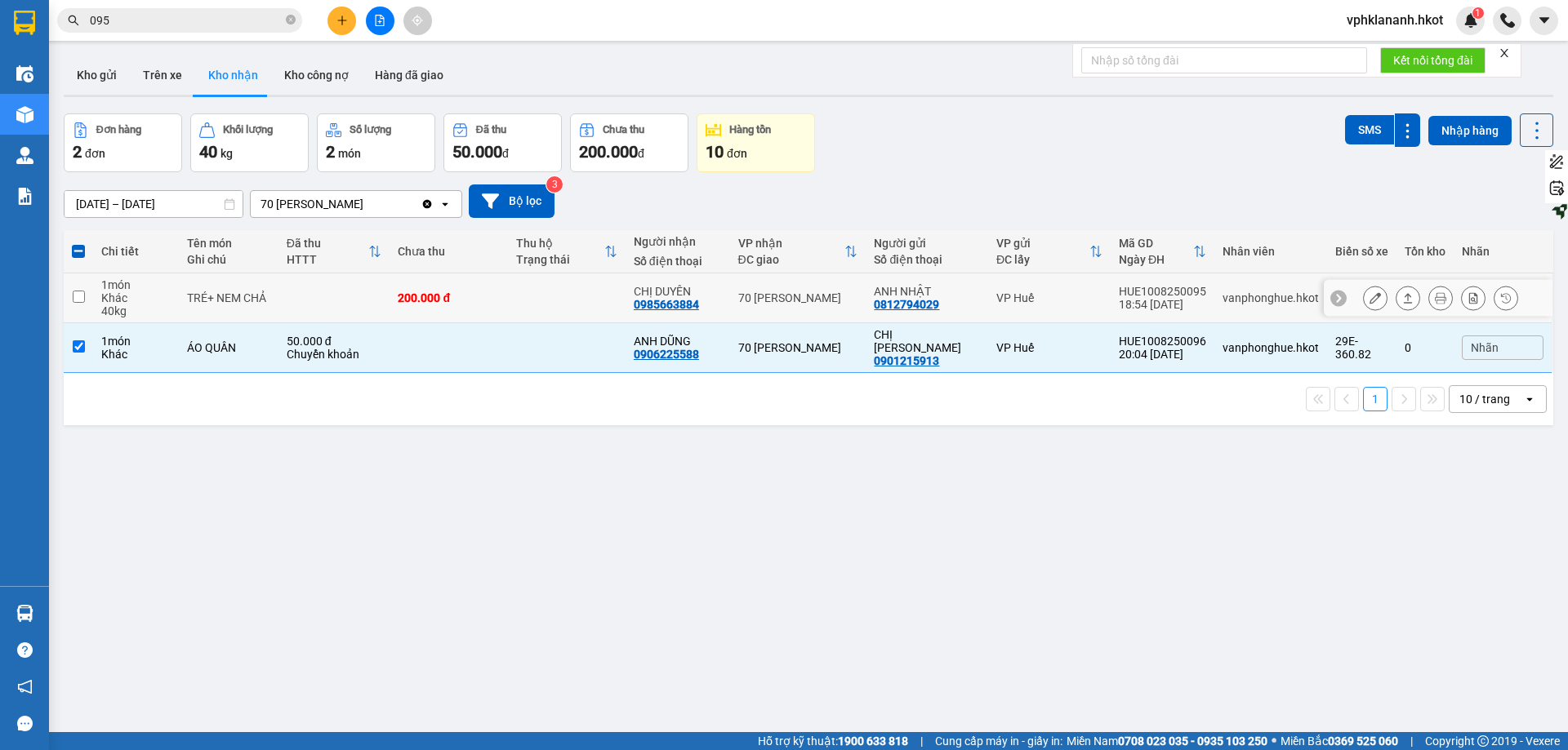
click at [576, 308] on td at bounding box center [567, 298] width 118 height 50
checkbox input "true"
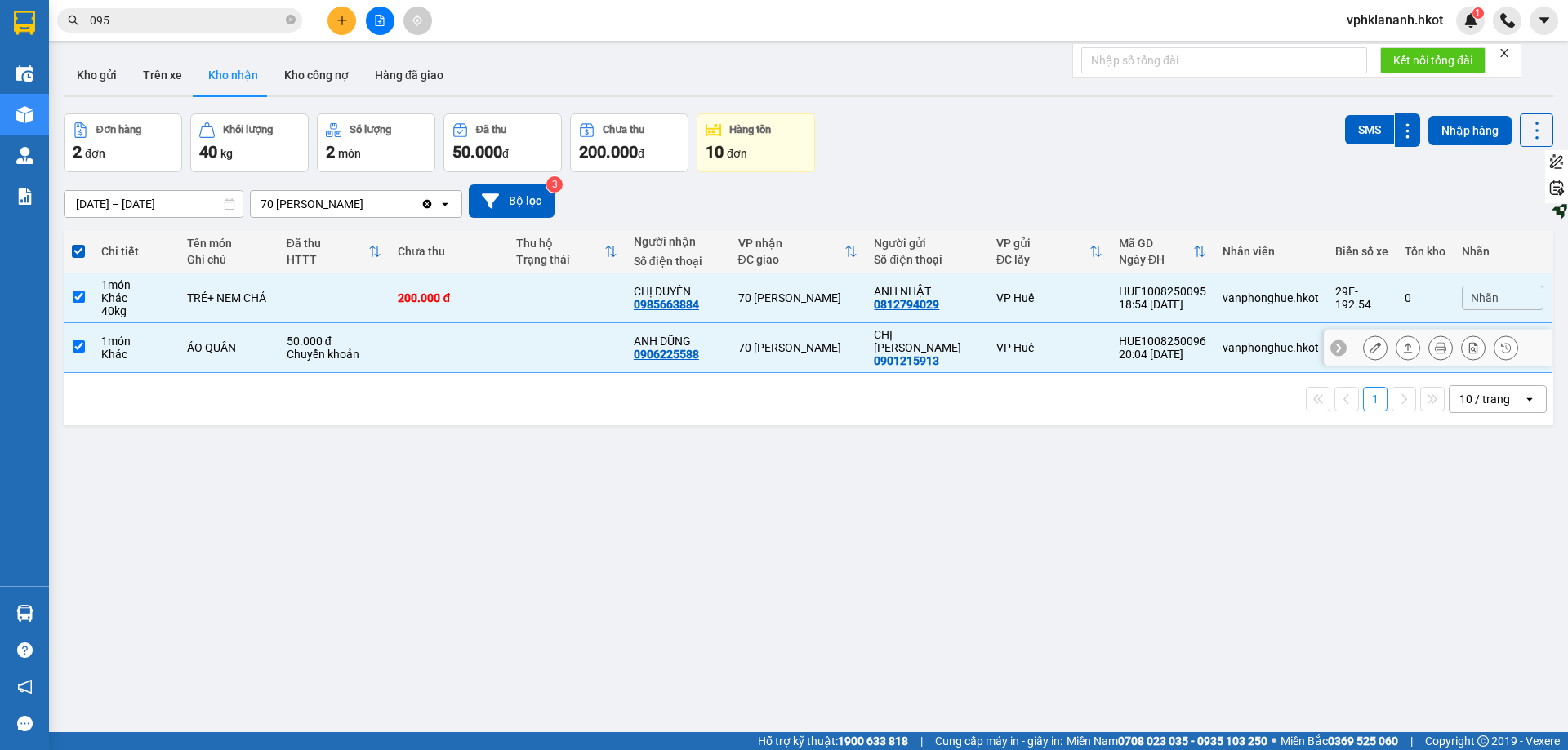
click at [464, 342] on td at bounding box center [448, 348] width 118 height 50
checkbox input "false"
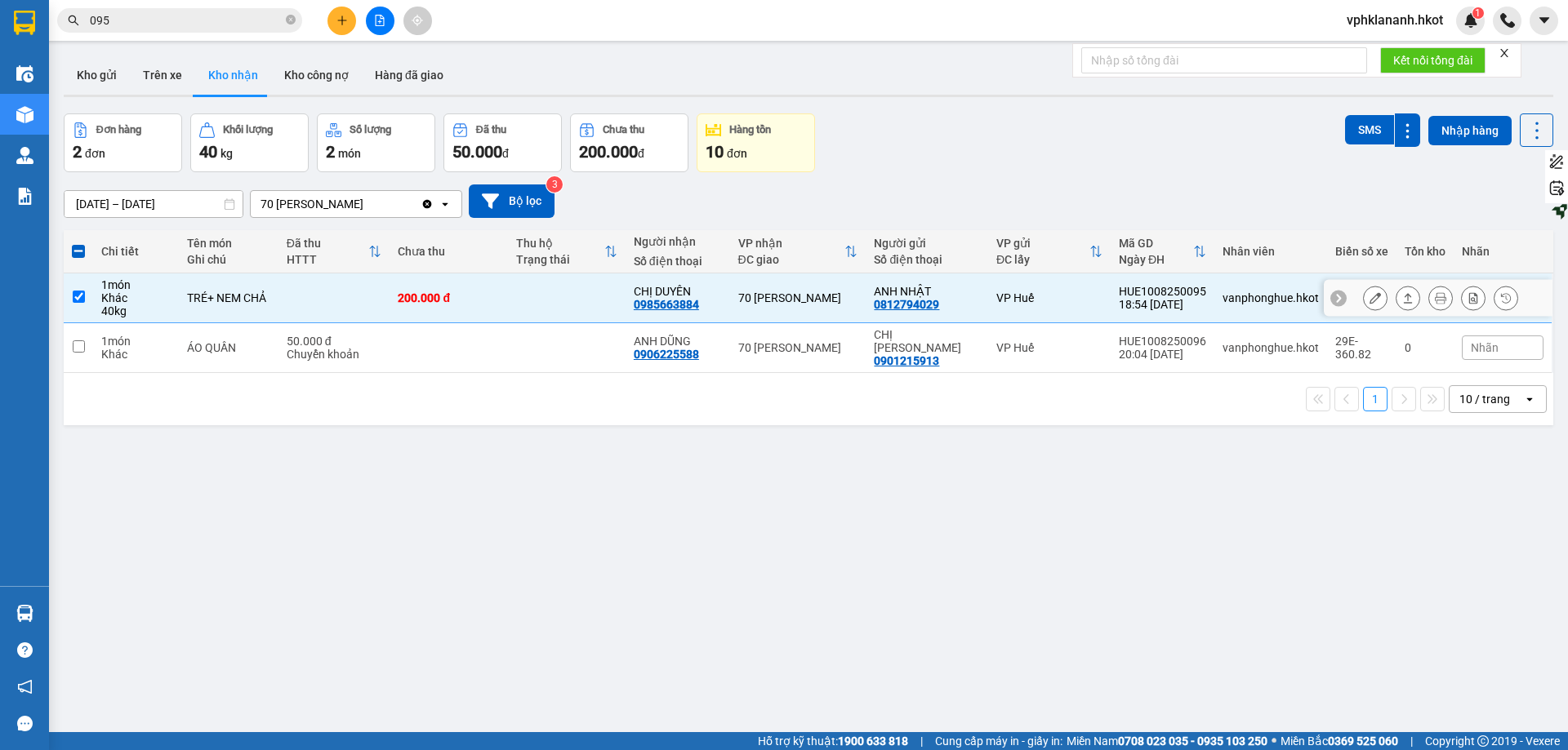
click at [488, 298] on div "200.000 đ" at bounding box center [448, 298] width 101 height 13
checkbox input "false"
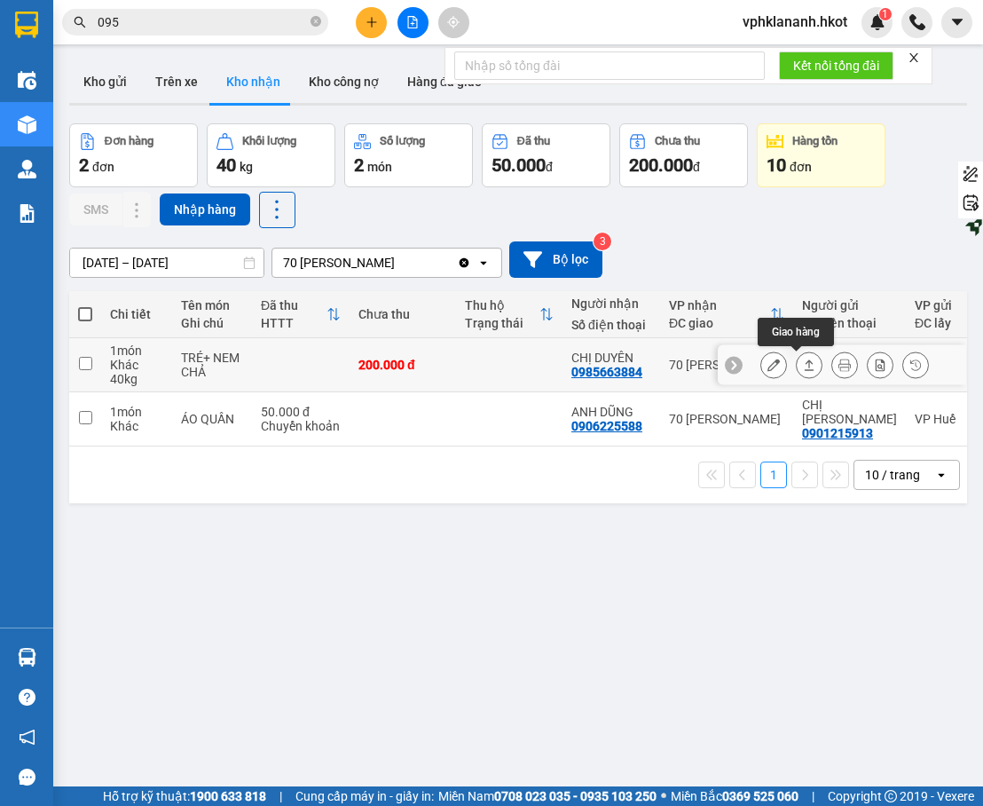
click at [803, 371] on icon at bounding box center [809, 364] width 12 height 12
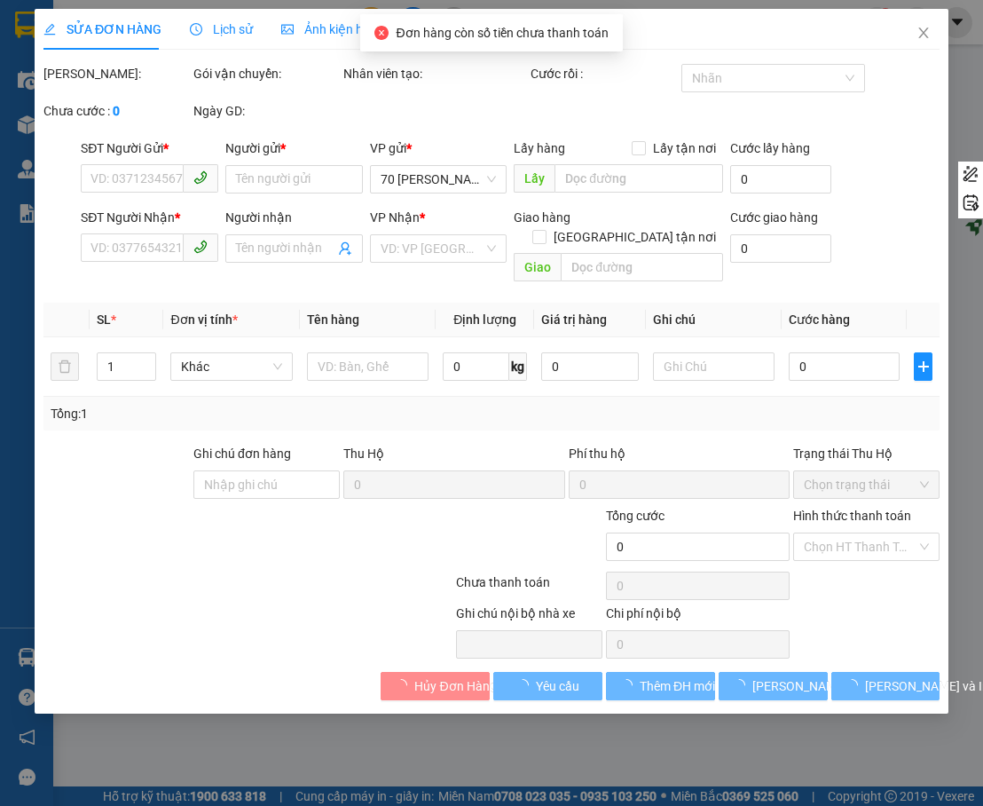
type input "0812794029"
type input "ANH NHẬT"
type input "0985663884"
type input "CHỊ DUYÊN"
type input "200.000"
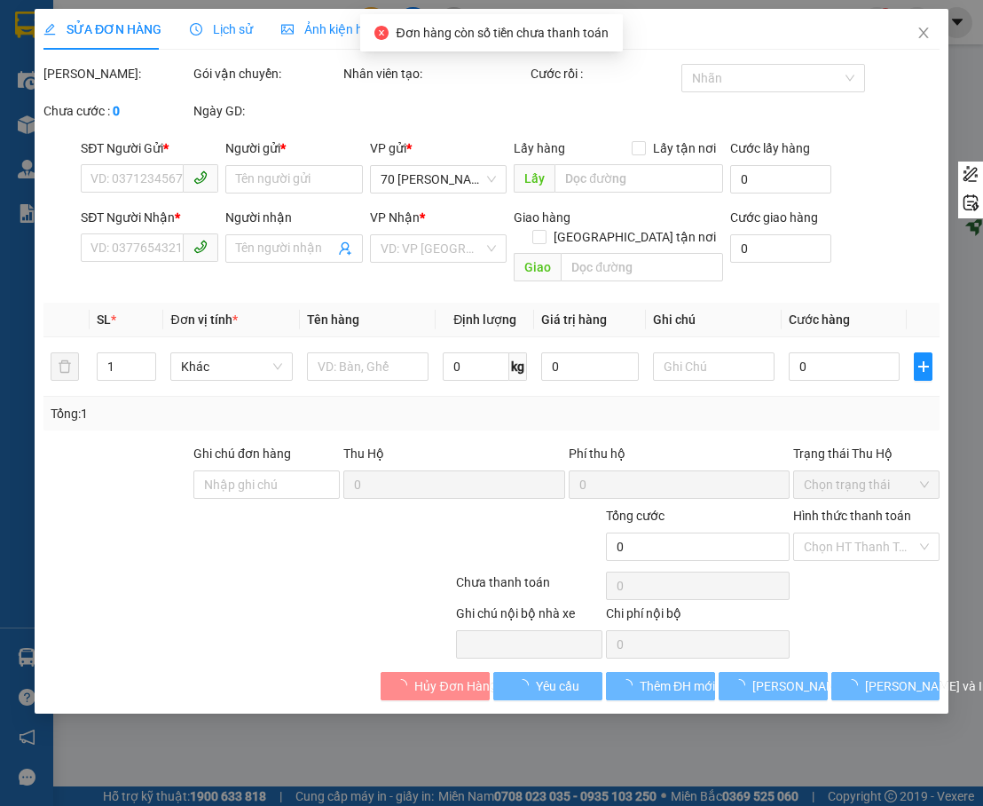
type input "200.000"
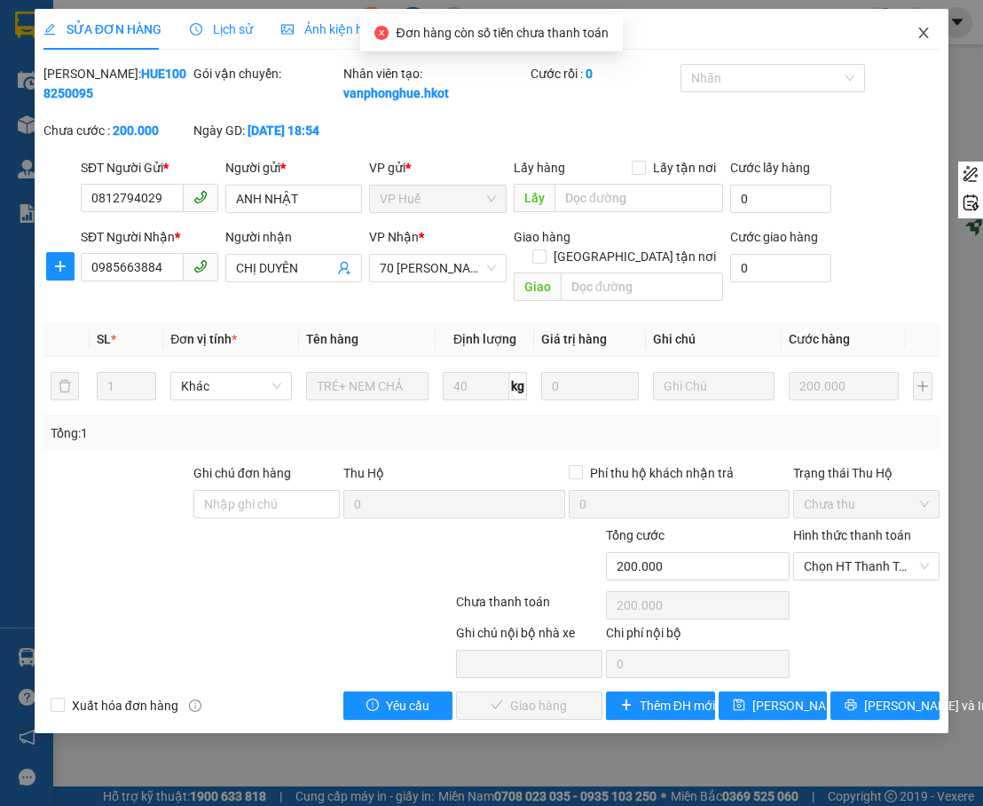
click at [923, 34] on icon "close" at bounding box center [924, 33] width 14 height 14
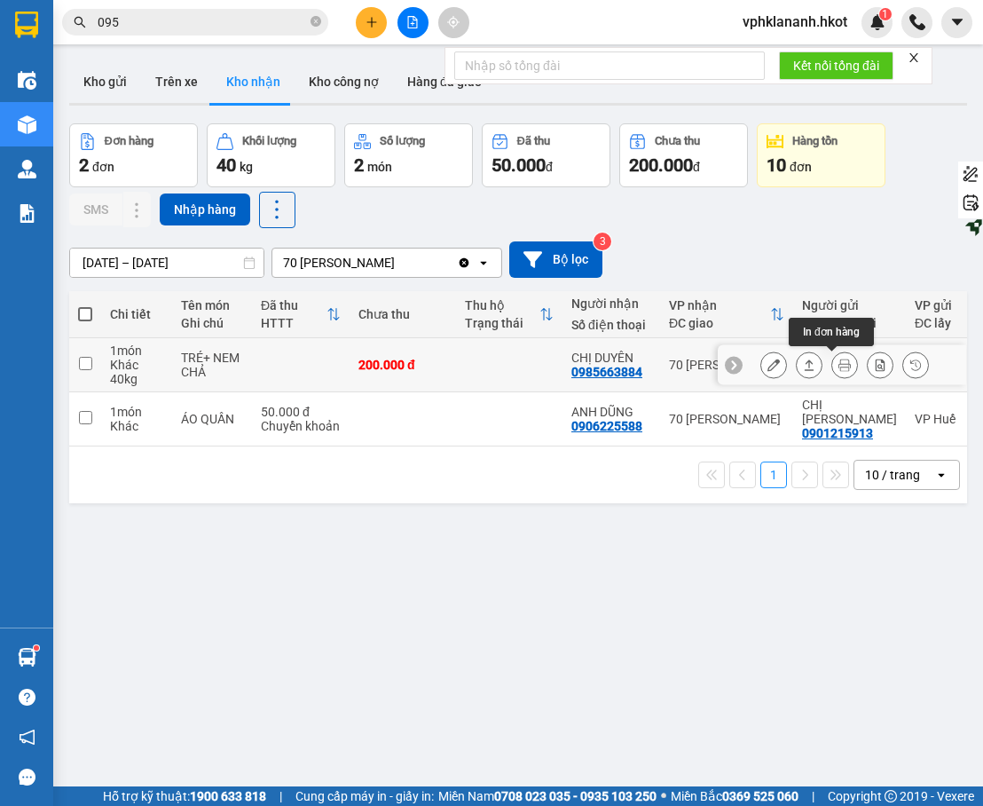
click at [839, 364] on icon at bounding box center [845, 364] width 12 height 12
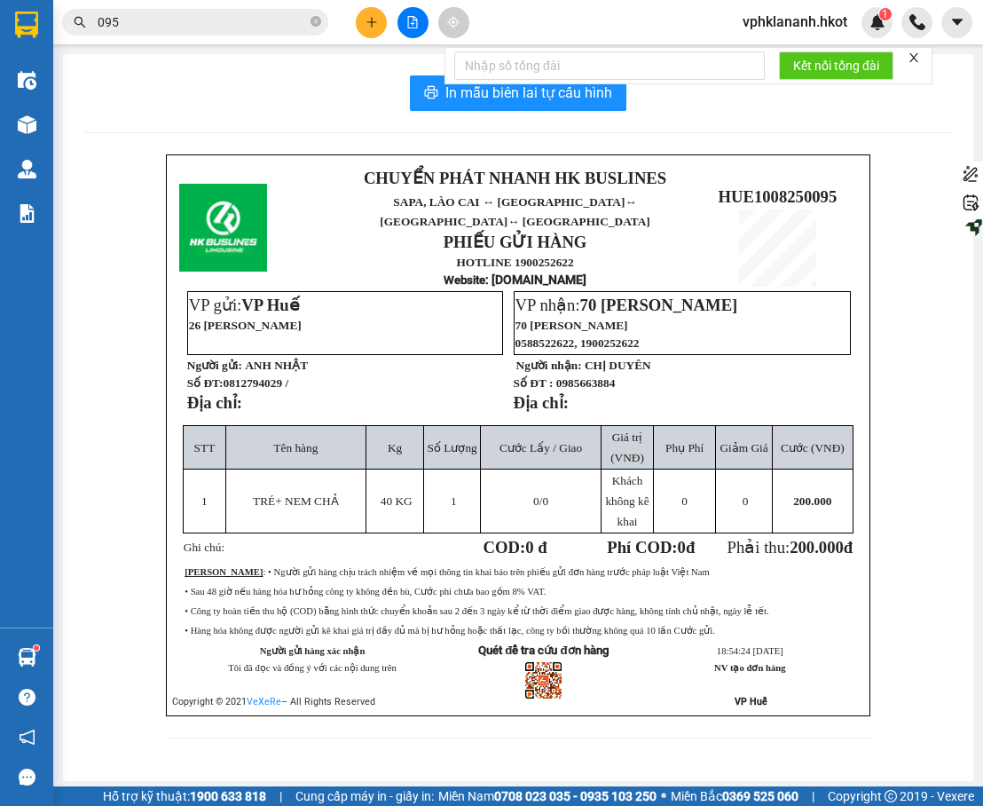
click at [916, 60] on icon "close" at bounding box center [914, 57] width 12 height 12
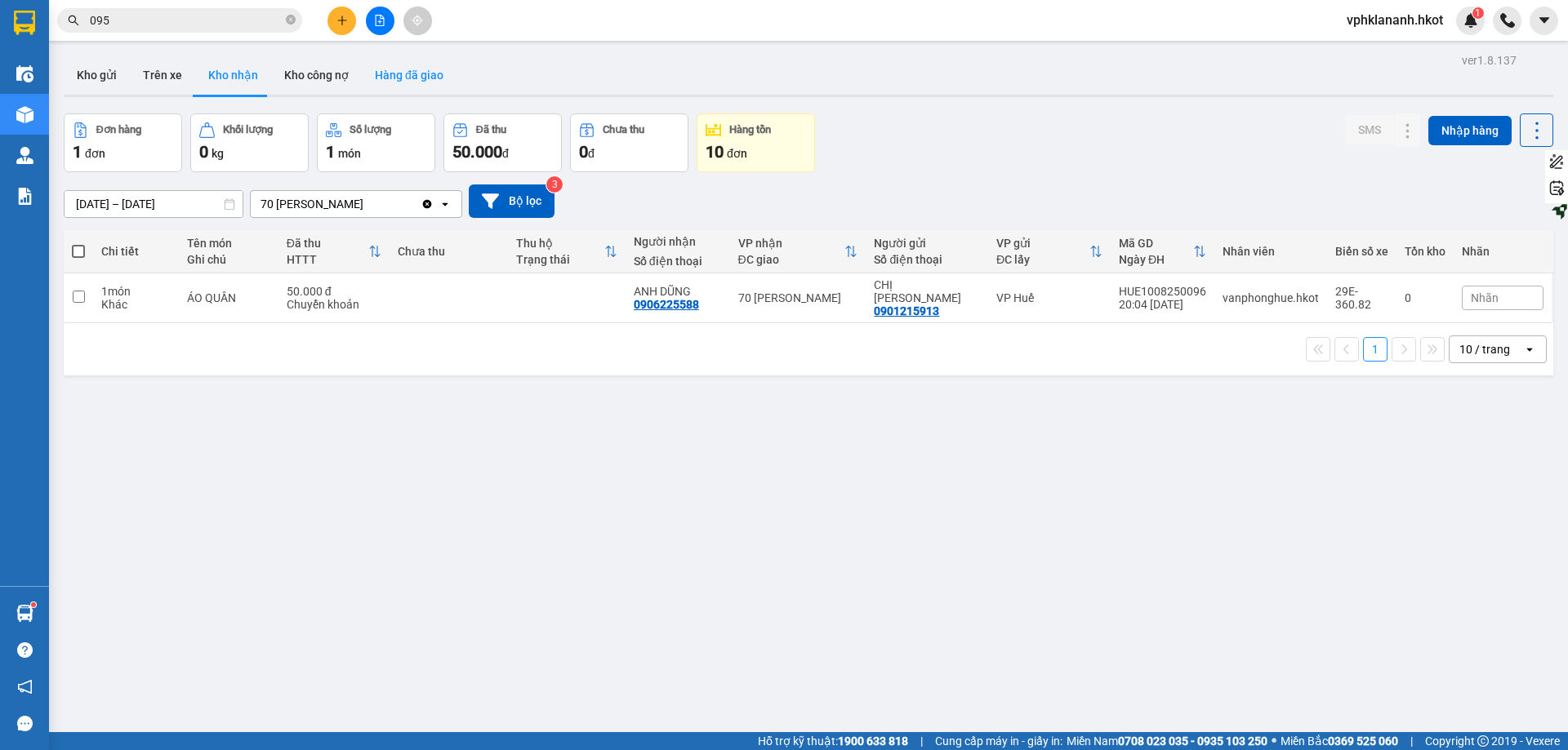
click at [396, 71] on button "Hàng đã giao" at bounding box center [409, 75] width 95 height 40
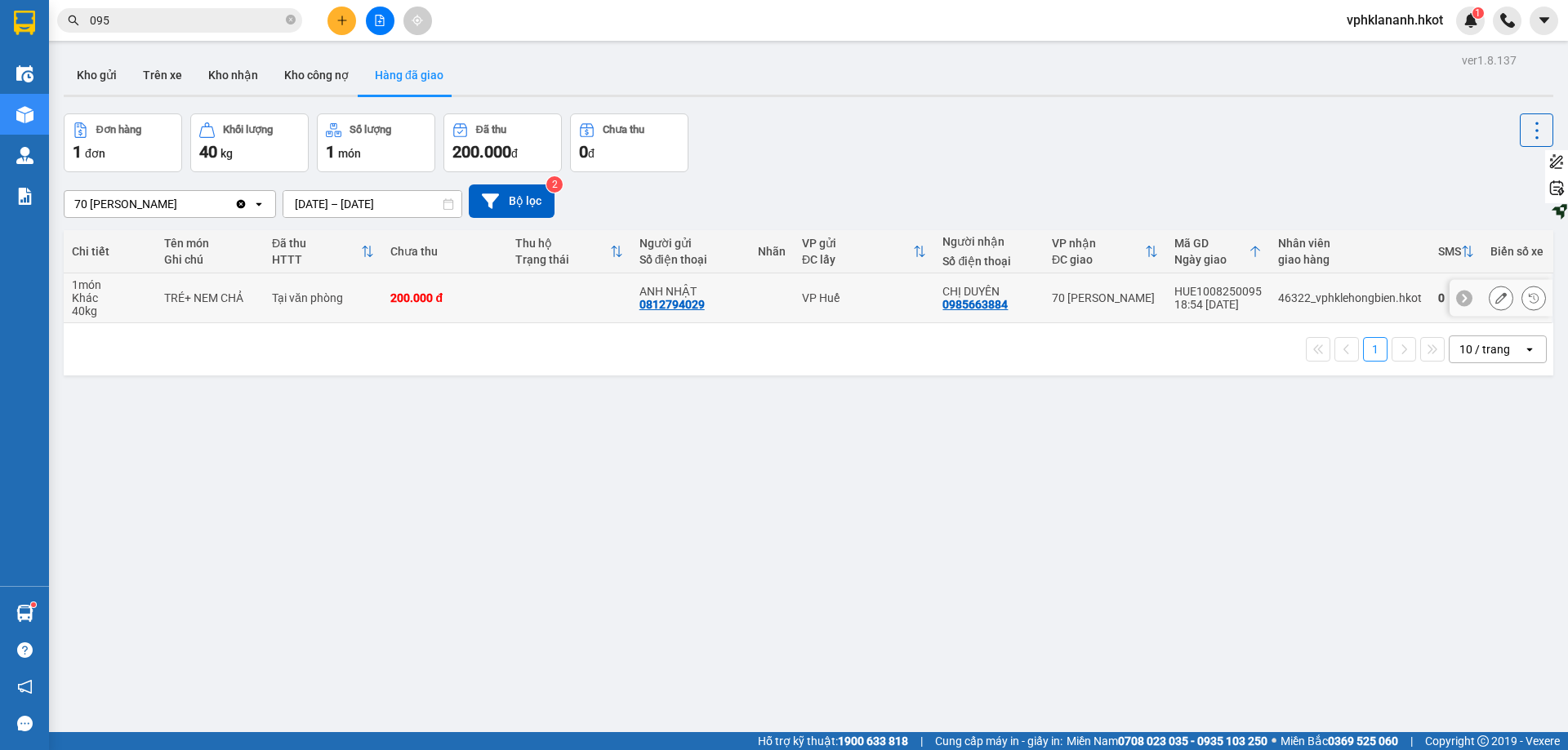
click at [904, 300] on div "18:54 [DATE]" at bounding box center [1217, 305] width 87 height 13
click at [904, 299] on button at bounding box center [1500, 298] width 23 height 29
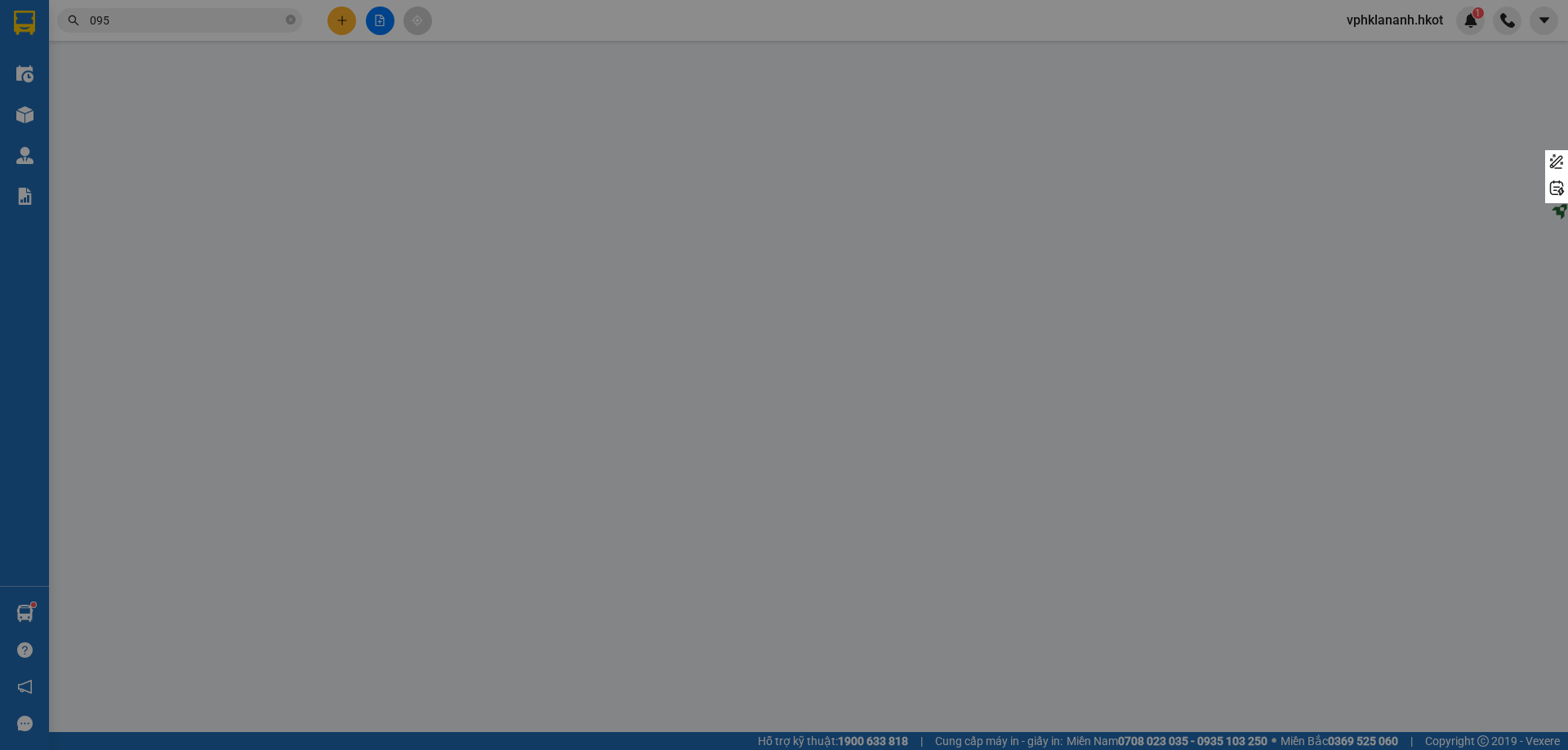
type input "0812794029"
type input "ANH NHẬT"
type input "0985663884"
type input "CHỊ DUYÊN"
type input "200.000"
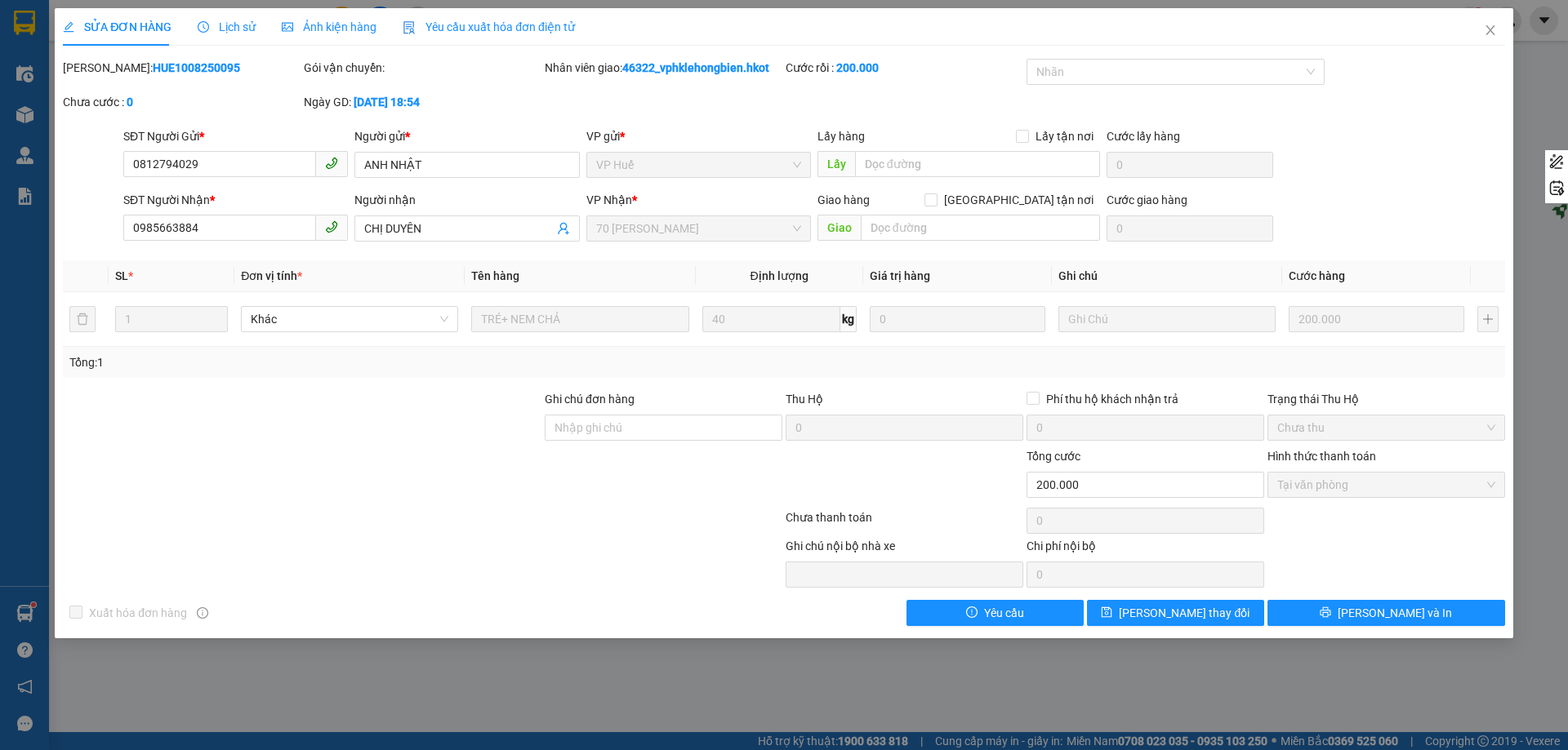
click at [323, 29] on span "Ảnh kiện hàng" at bounding box center [329, 27] width 95 height 13
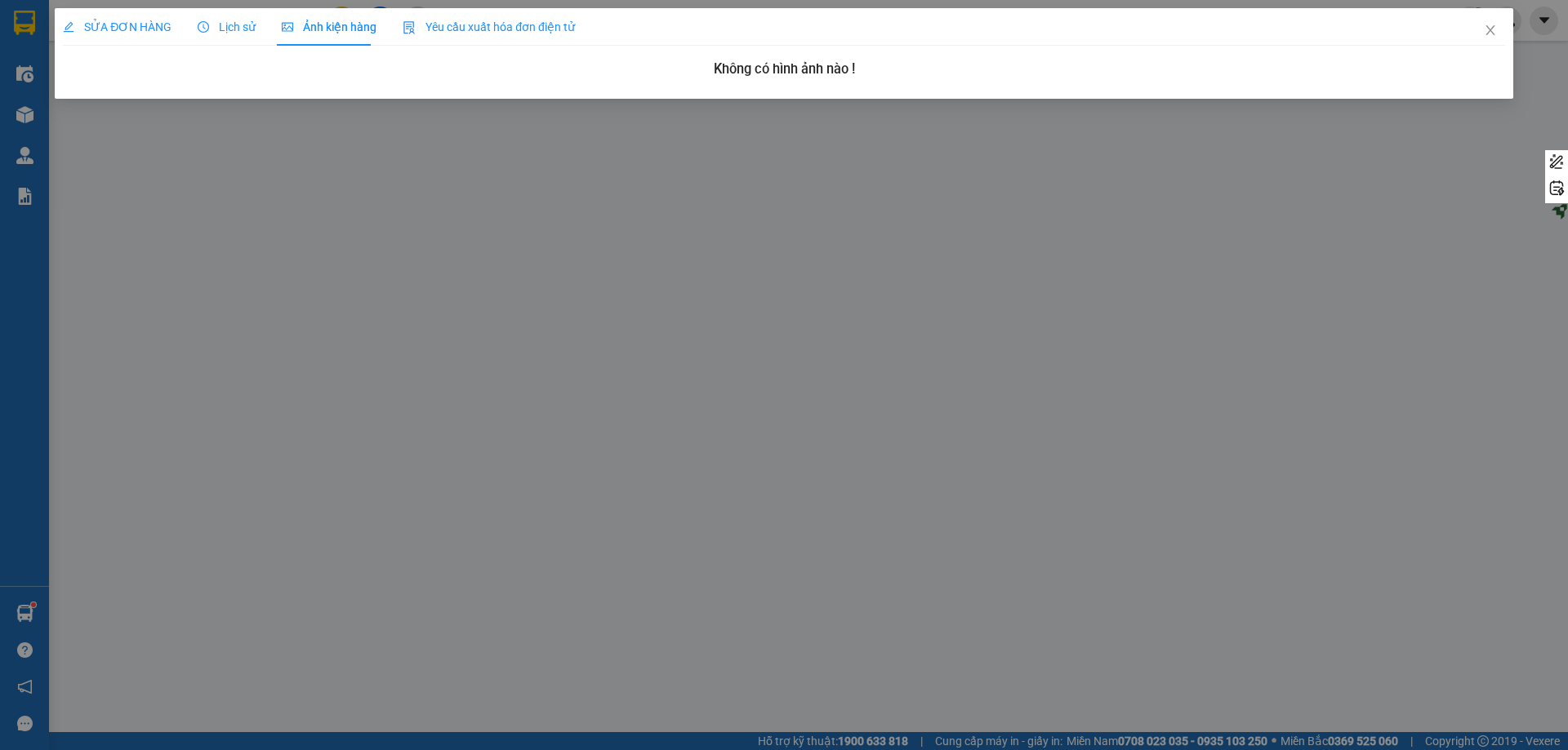
click at [148, 29] on span "SỬA ĐƠN HÀNG" at bounding box center [117, 27] width 109 height 13
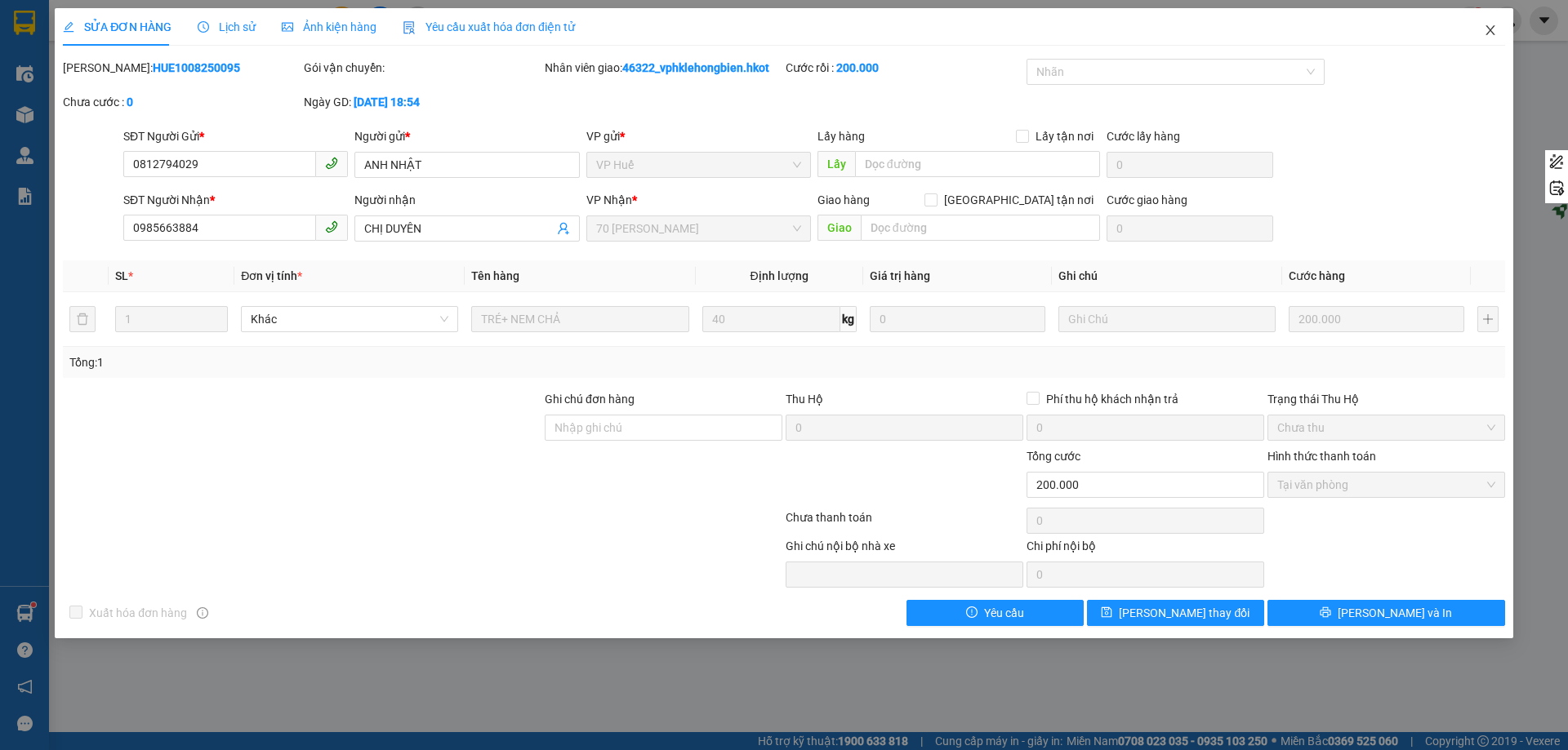
click at [904, 39] on span "Close" at bounding box center [1491, 31] width 46 height 46
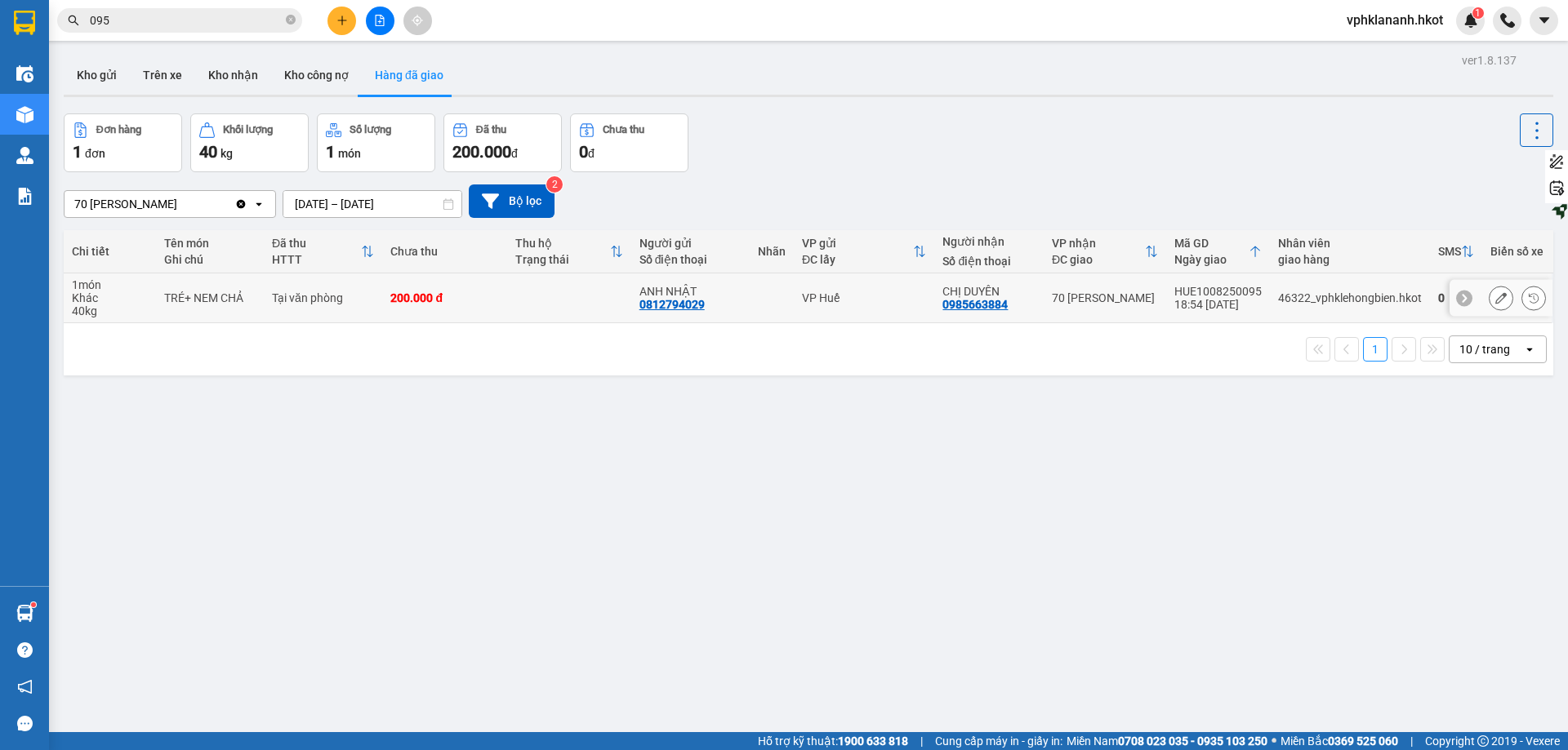
click at [904, 289] on div "CHỊ DUYÊN" at bounding box center [988, 292] width 93 height 13
click at [173, 293] on div "TRÉ+ NEM CHẢ" at bounding box center [209, 298] width 91 height 13
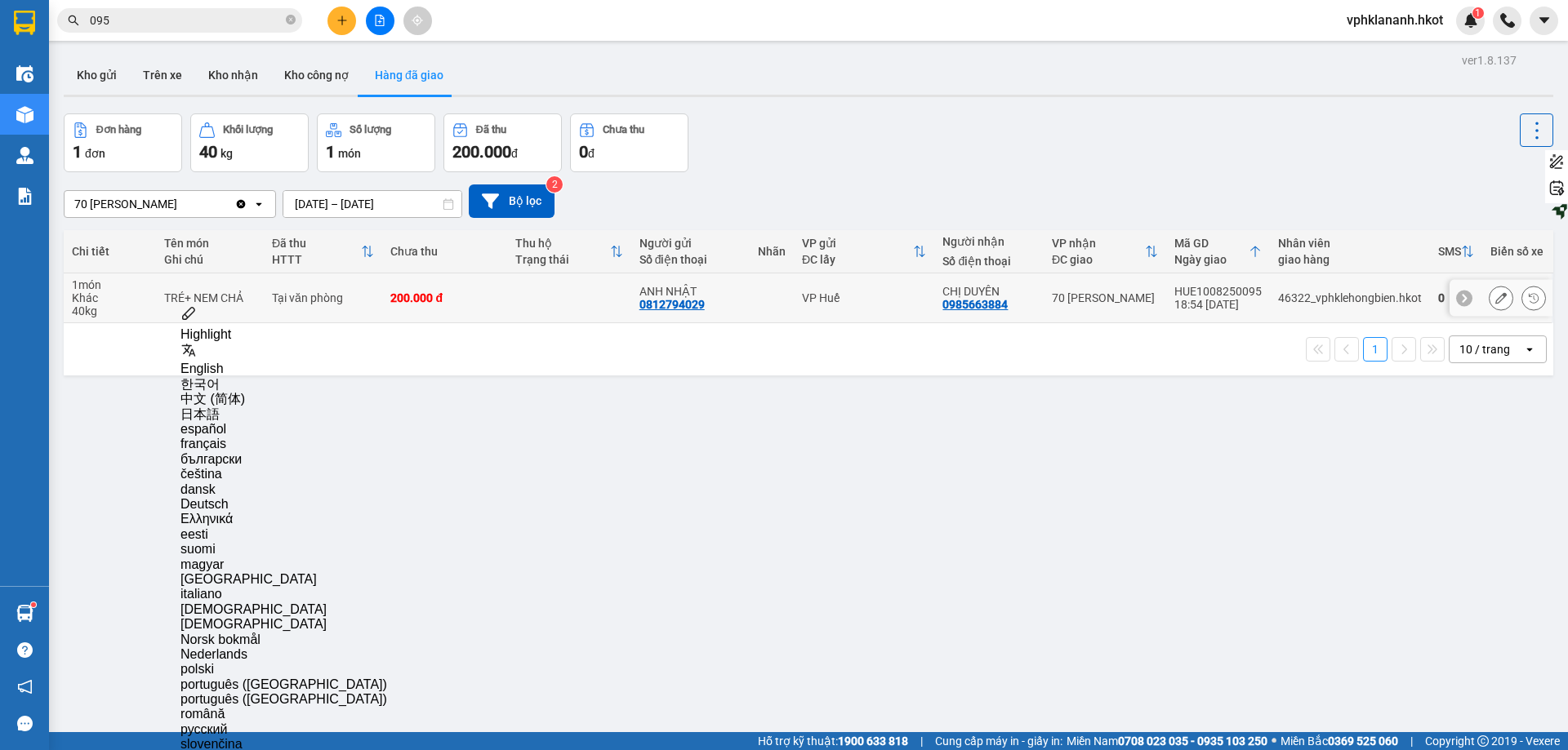
click at [121, 298] on div "Khác" at bounding box center [110, 298] width 76 height 13
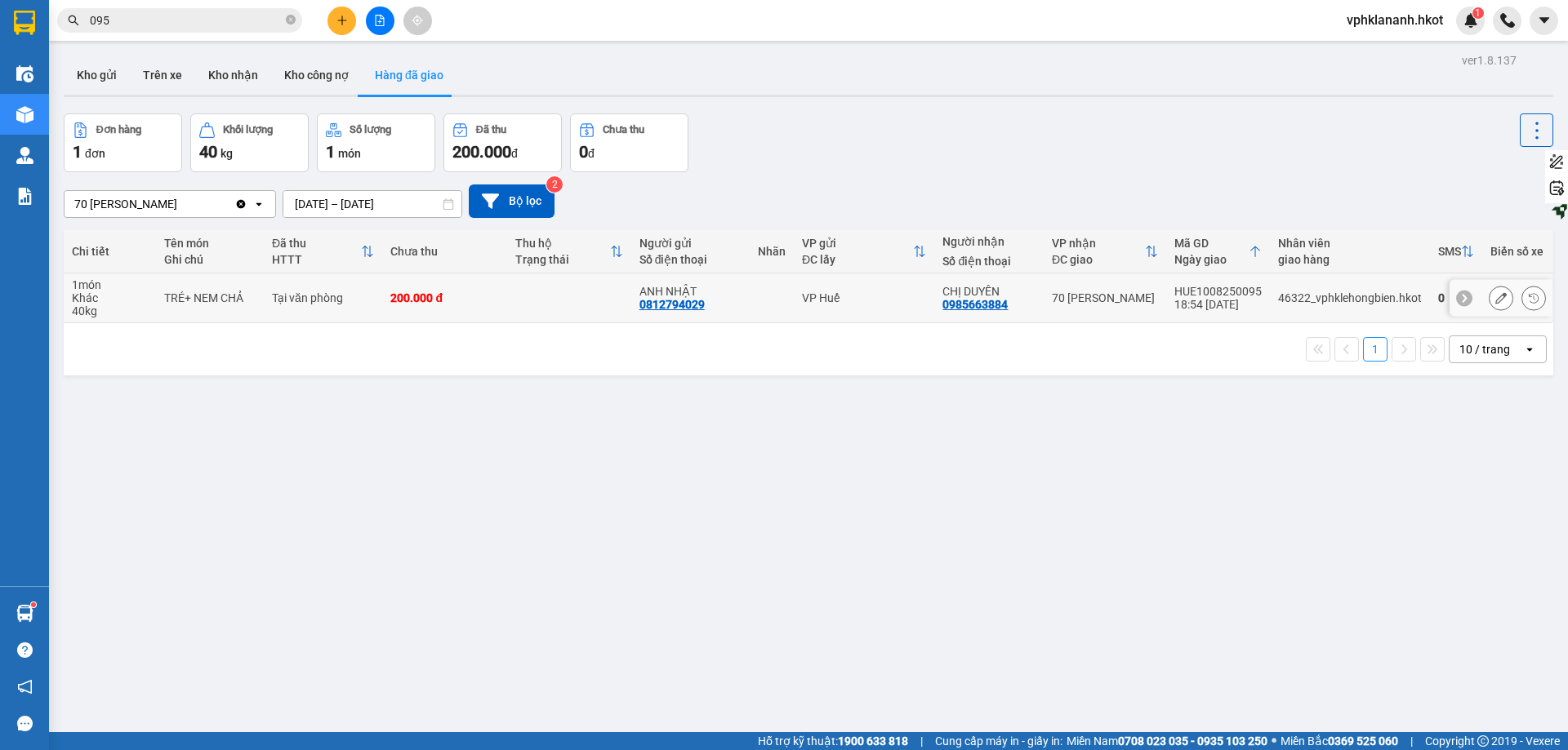
click at [904, 306] on div "18:54 [DATE]" at bounding box center [1217, 305] width 87 height 13
click at [904, 301] on button at bounding box center [1533, 298] width 23 height 29
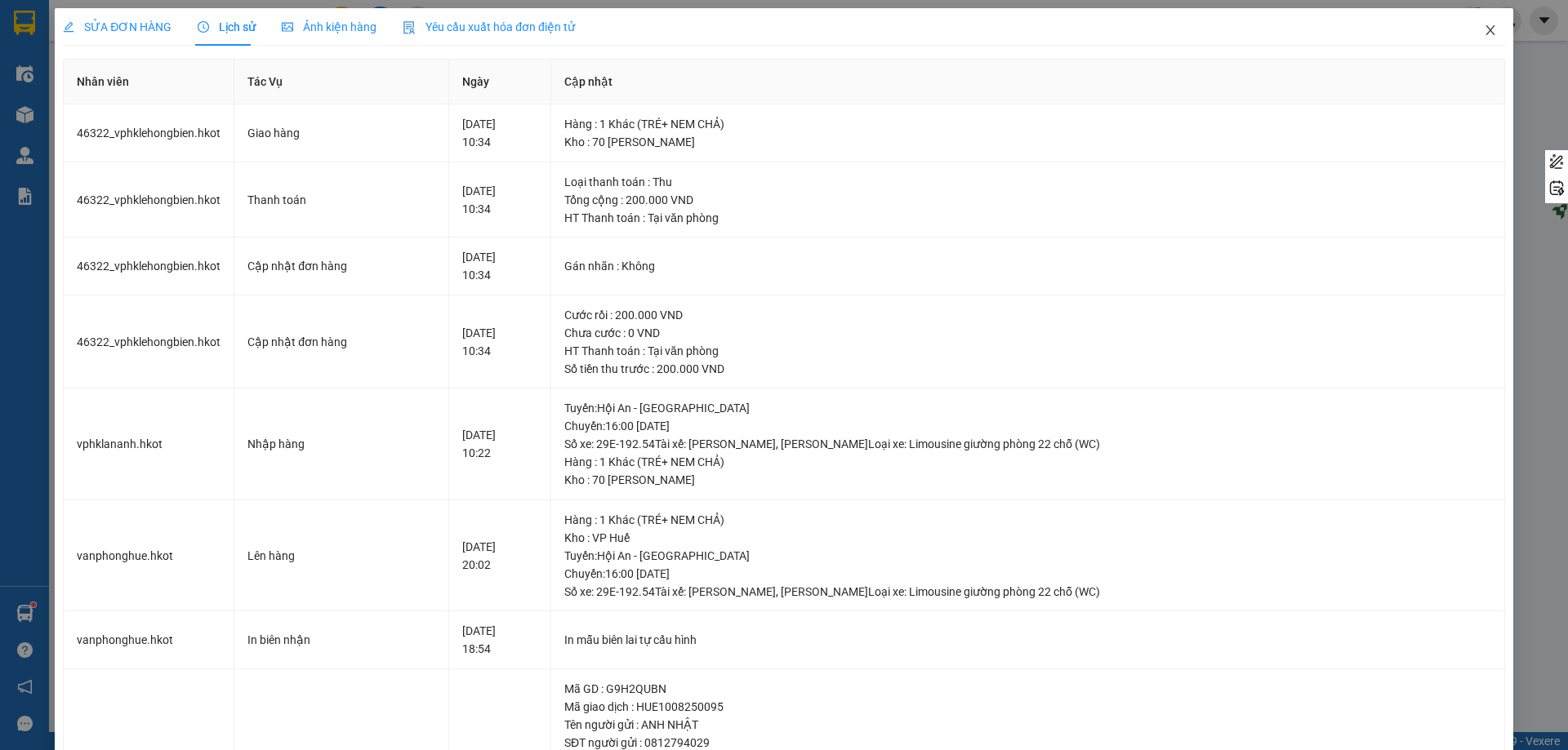
click at [904, 23] on span "Close" at bounding box center [1491, 31] width 46 height 46
